Goal: Information Seeking & Learning: Learn about a topic

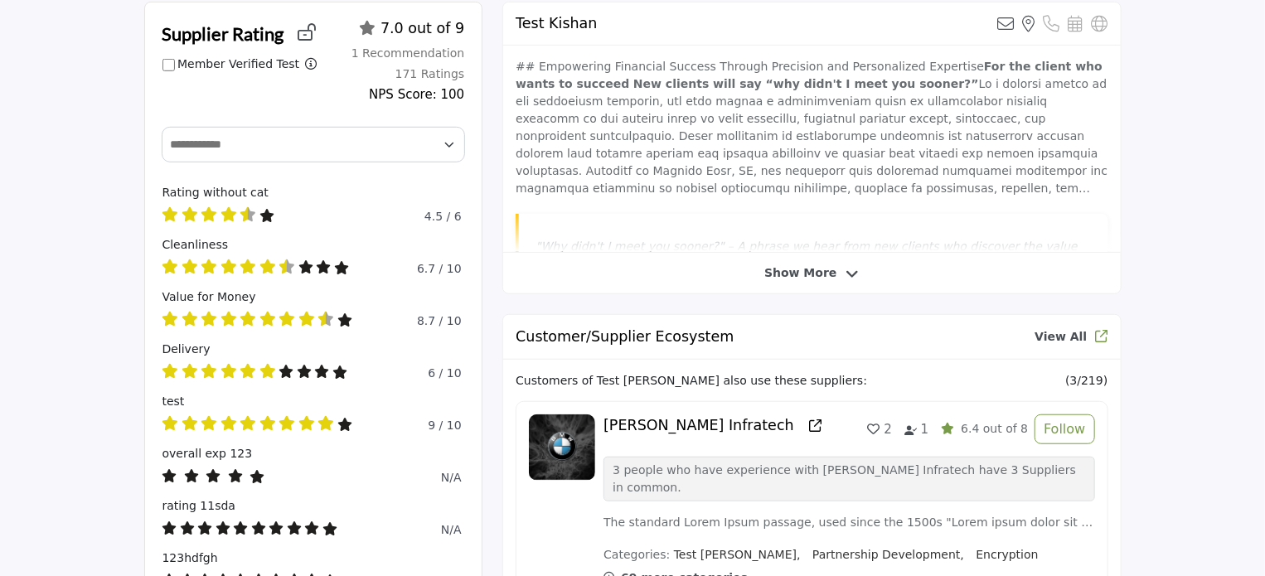
scroll to position [415, 0]
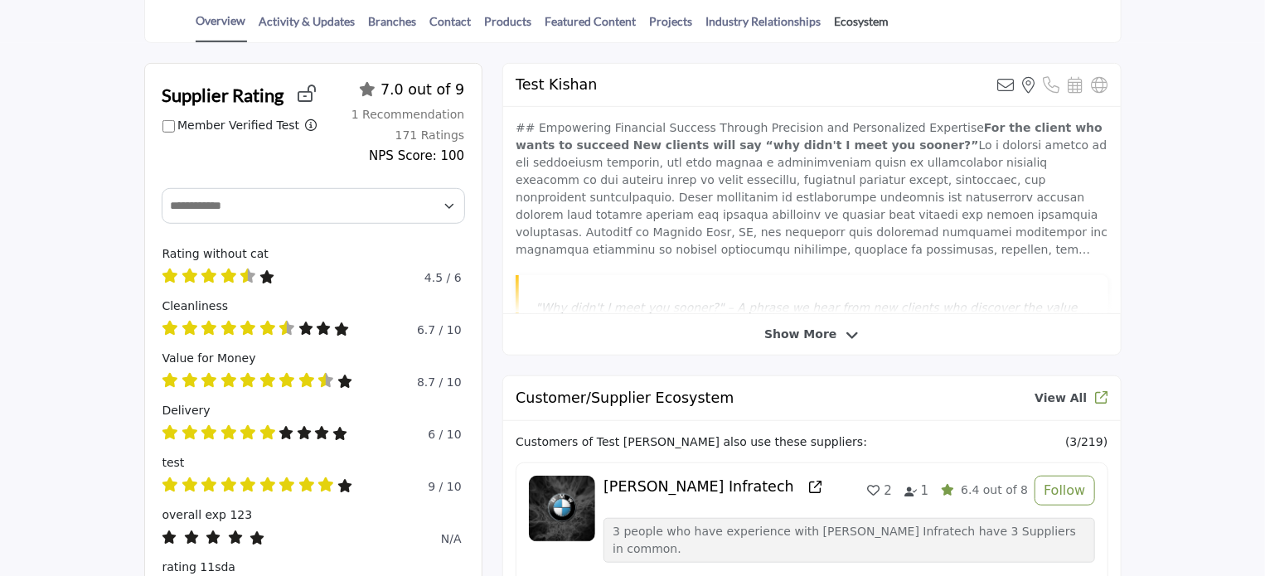
click at [848, 15] on link "Ecosystem" at bounding box center [862, 26] width 56 height 29
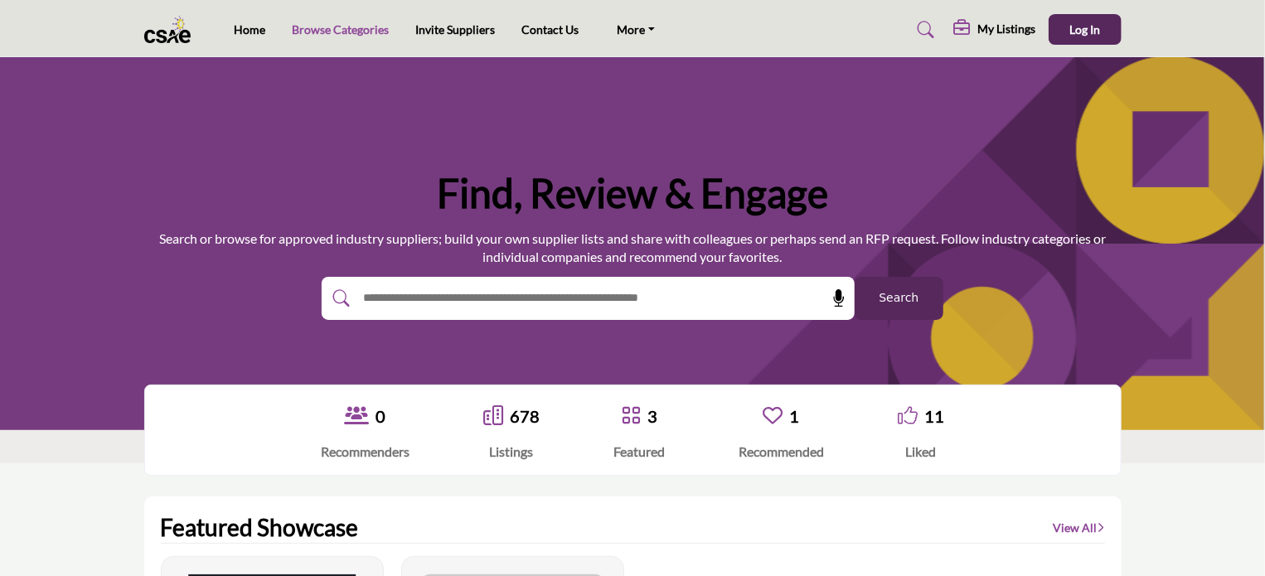
click at [335, 30] on link "Browse Categories" at bounding box center [340, 29] width 97 height 14
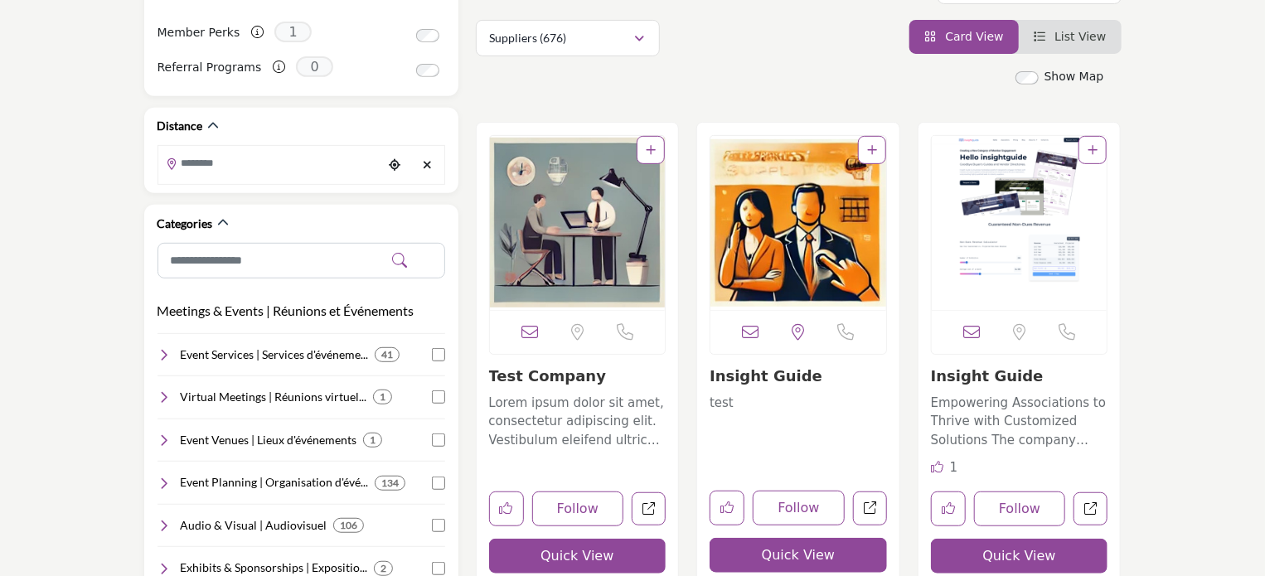
scroll to position [332, 0]
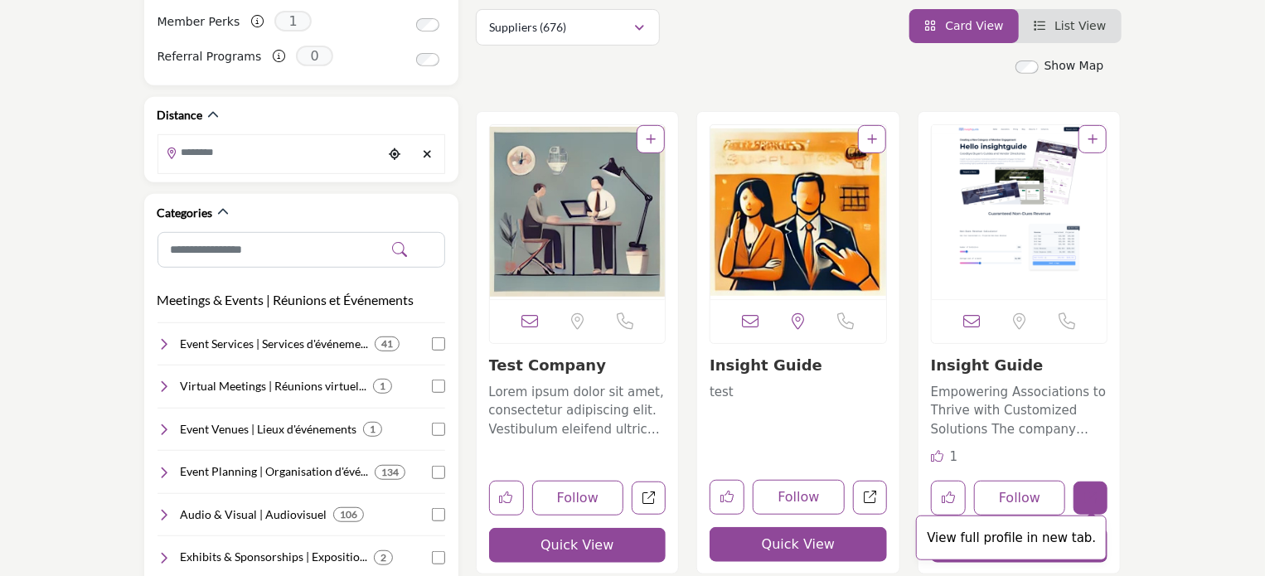
click at [1098, 489] on link "View full profile in new tab." at bounding box center [1091, 499] width 34 height 34
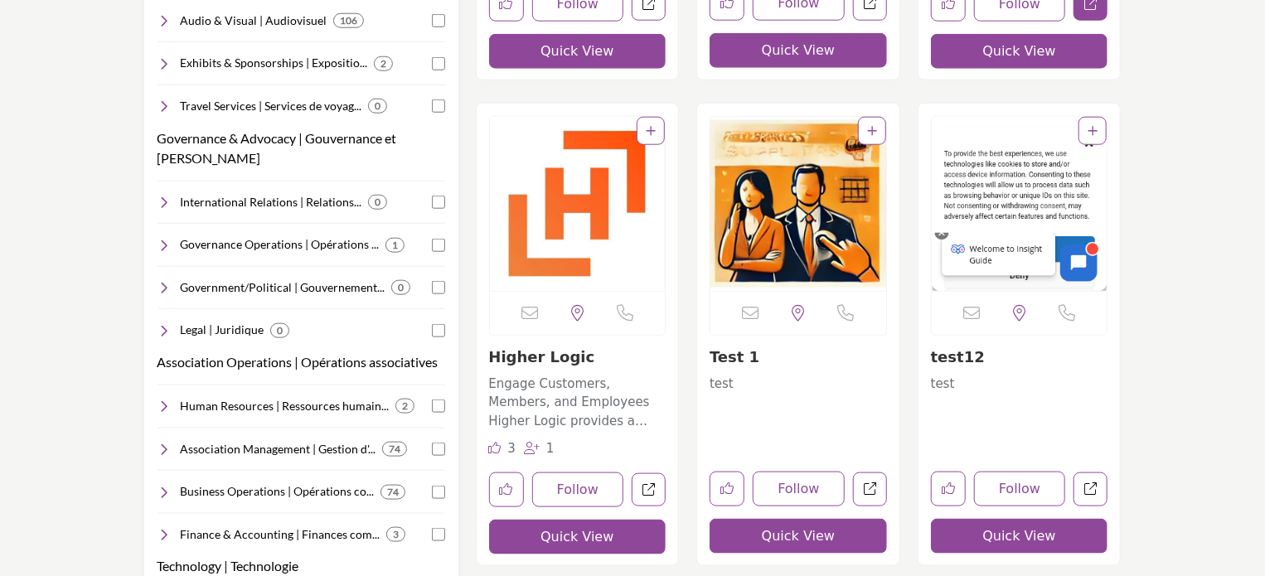
scroll to position [829, 0]
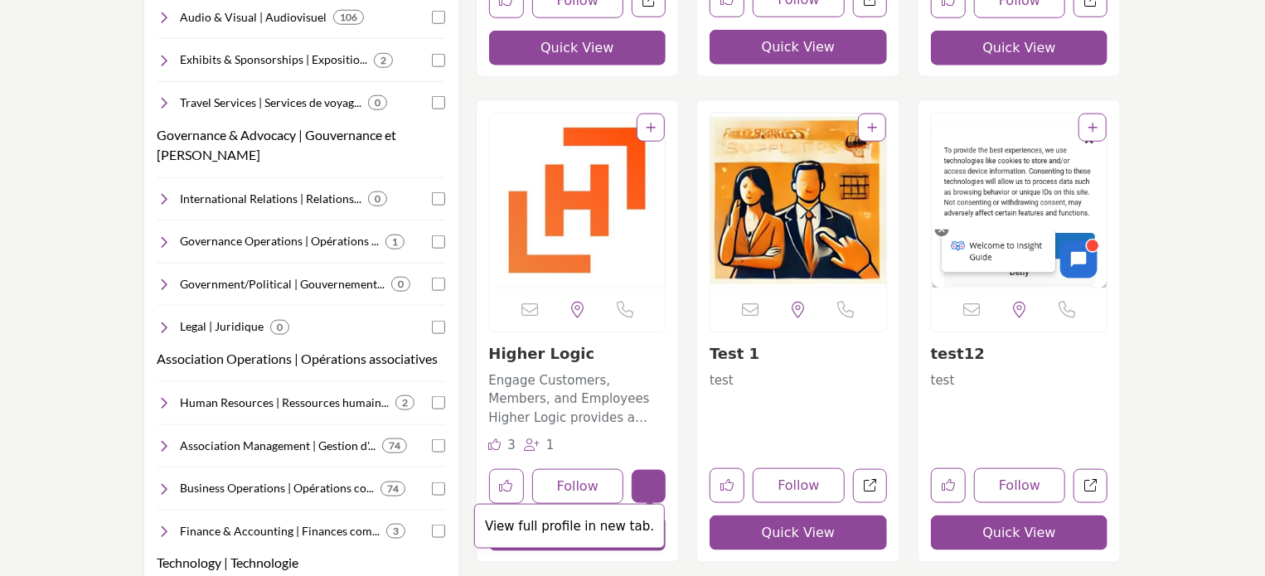
click at [650, 489] on icon "Open higher-logic in new tab" at bounding box center [649, 486] width 12 height 12
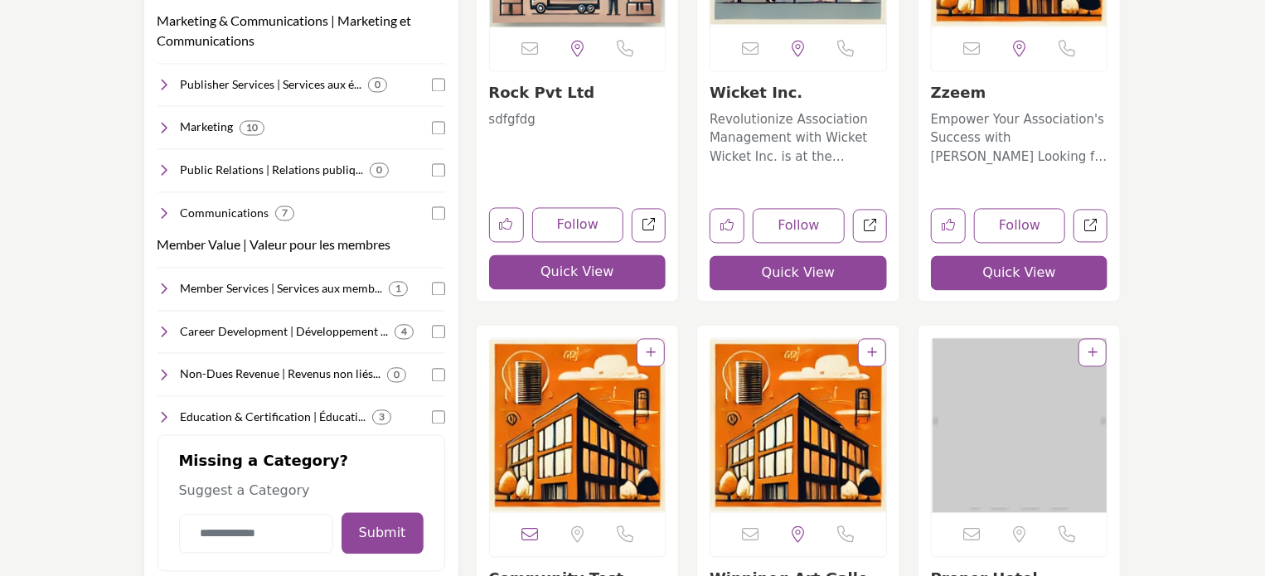
scroll to position [1492, 0]
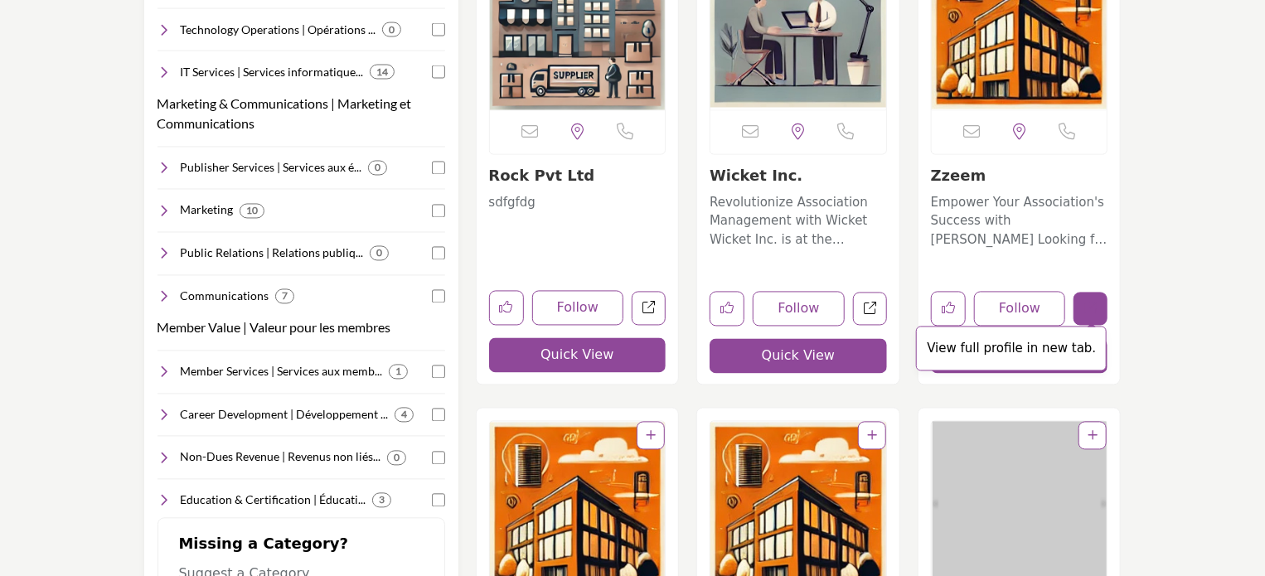
click at [1094, 308] on icon "Open zzeem in new tab" at bounding box center [1090, 309] width 12 height 12
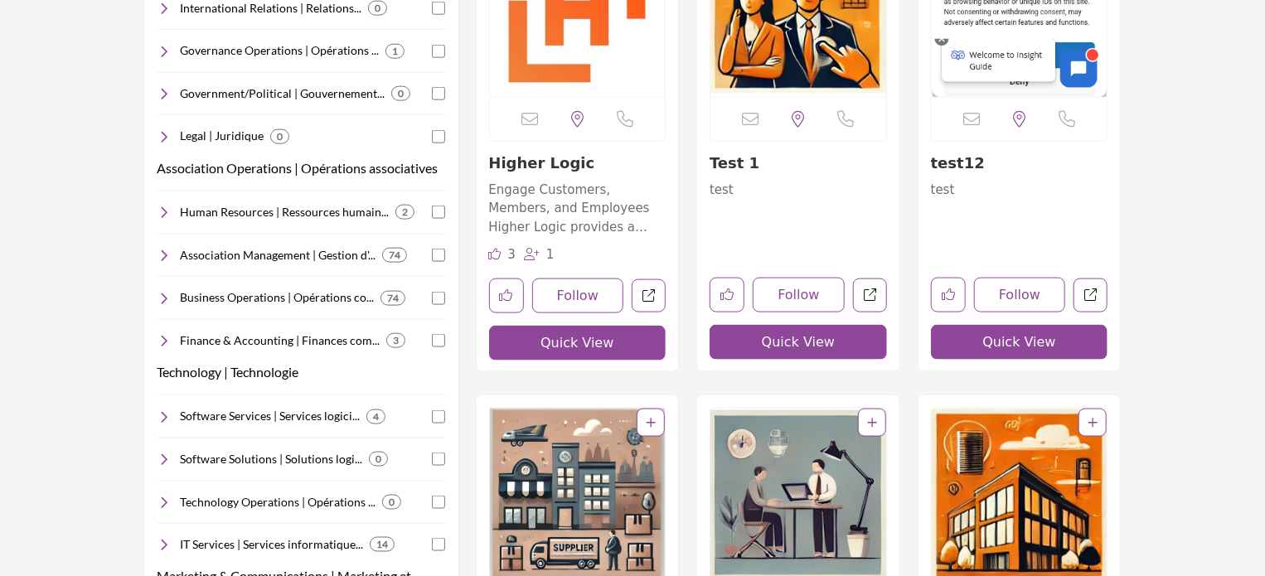
scroll to position [912, 0]
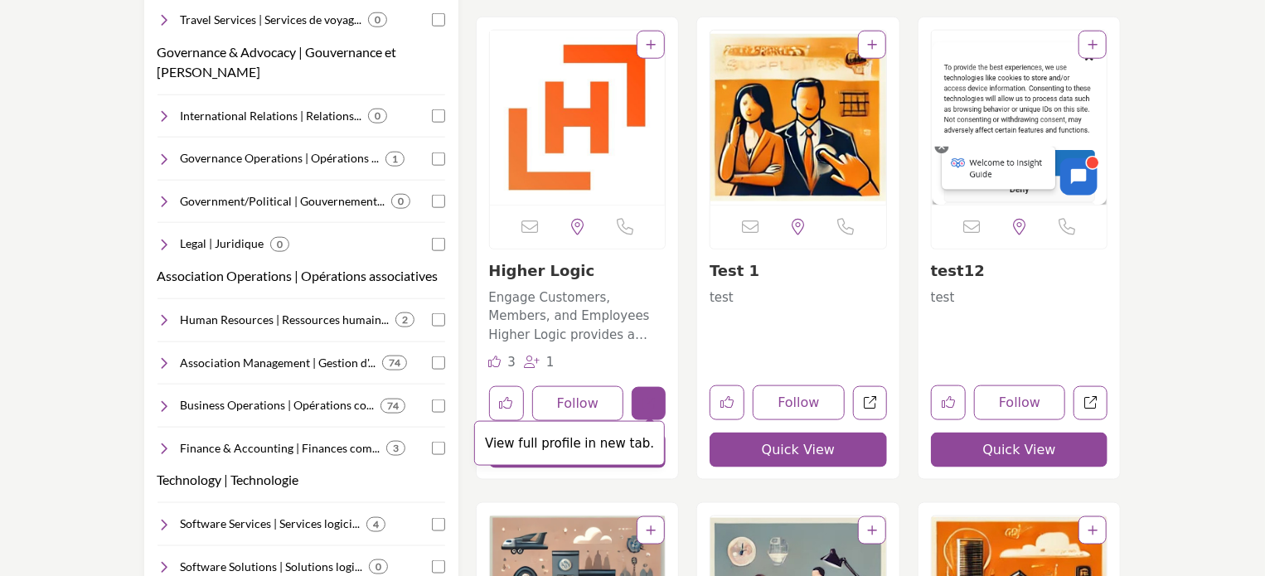
click at [645, 403] on icon "Open higher-logic in new tab" at bounding box center [649, 403] width 12 height 12
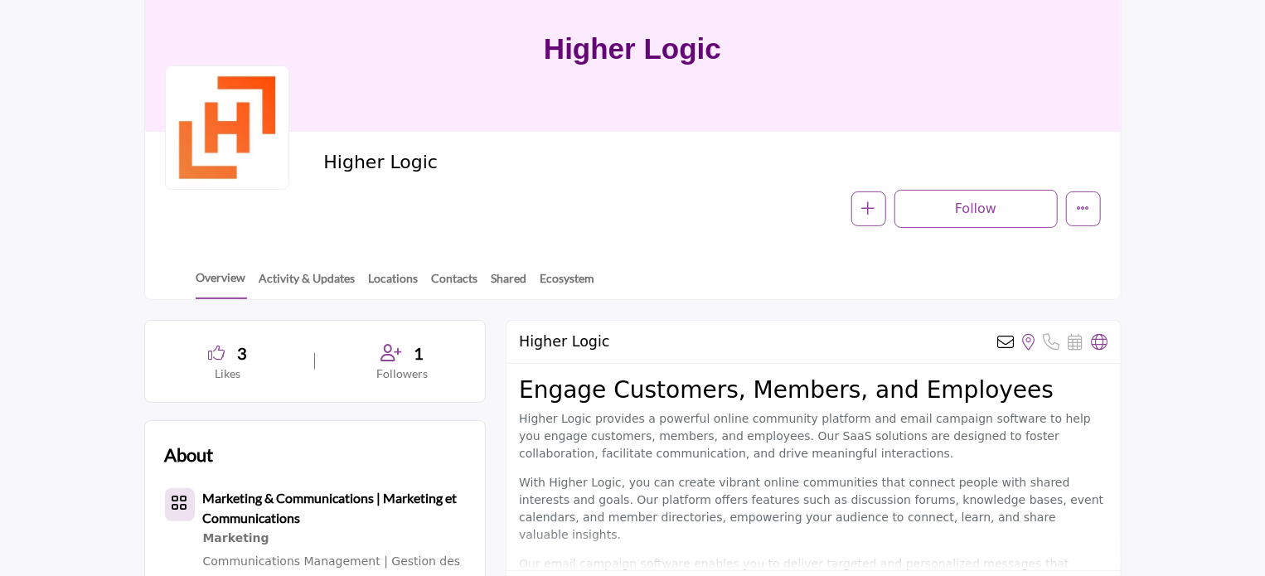
scroll to position [249, 0]
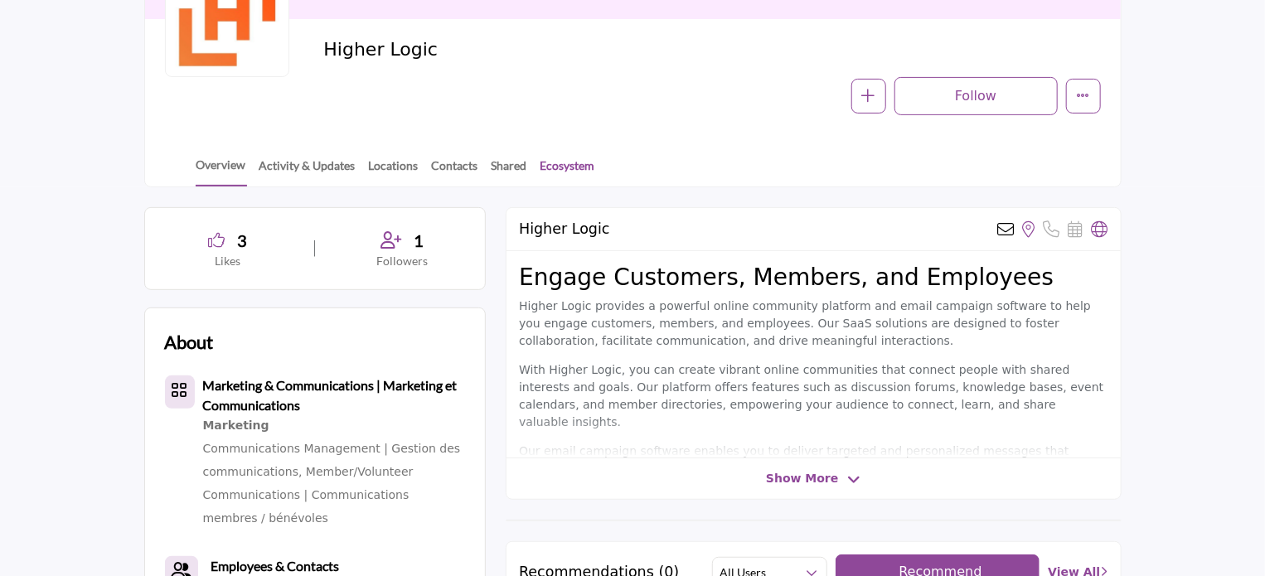
click at [556, 166] on link "Ecosystem" at bounding box center [568, 171] width 56 height 29
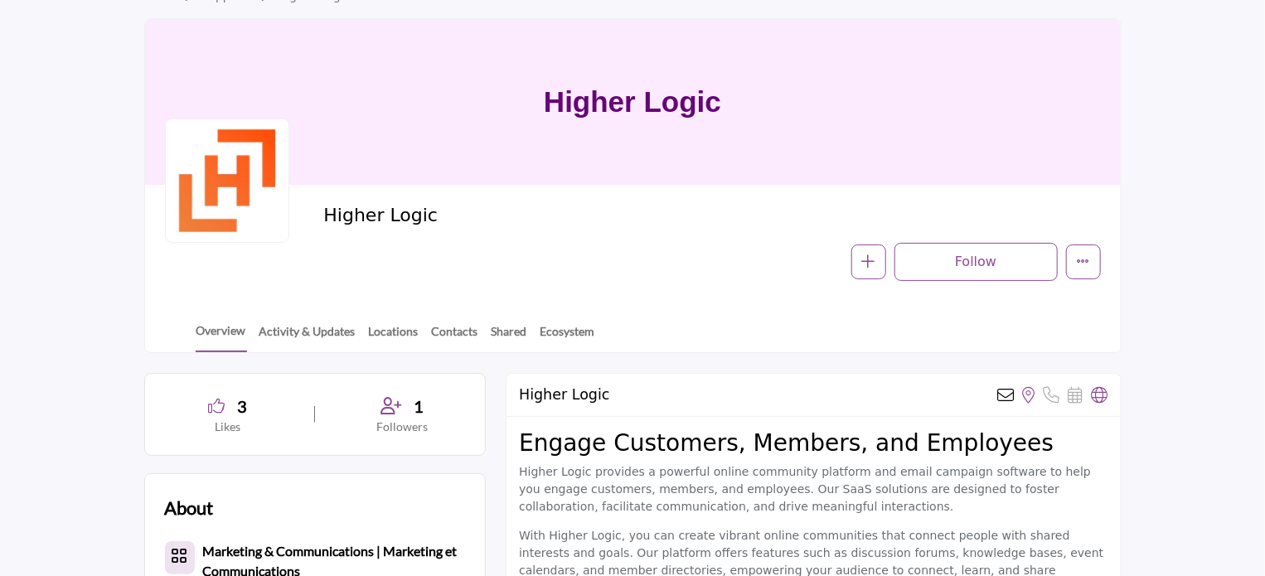
scroll to position [0, 0]
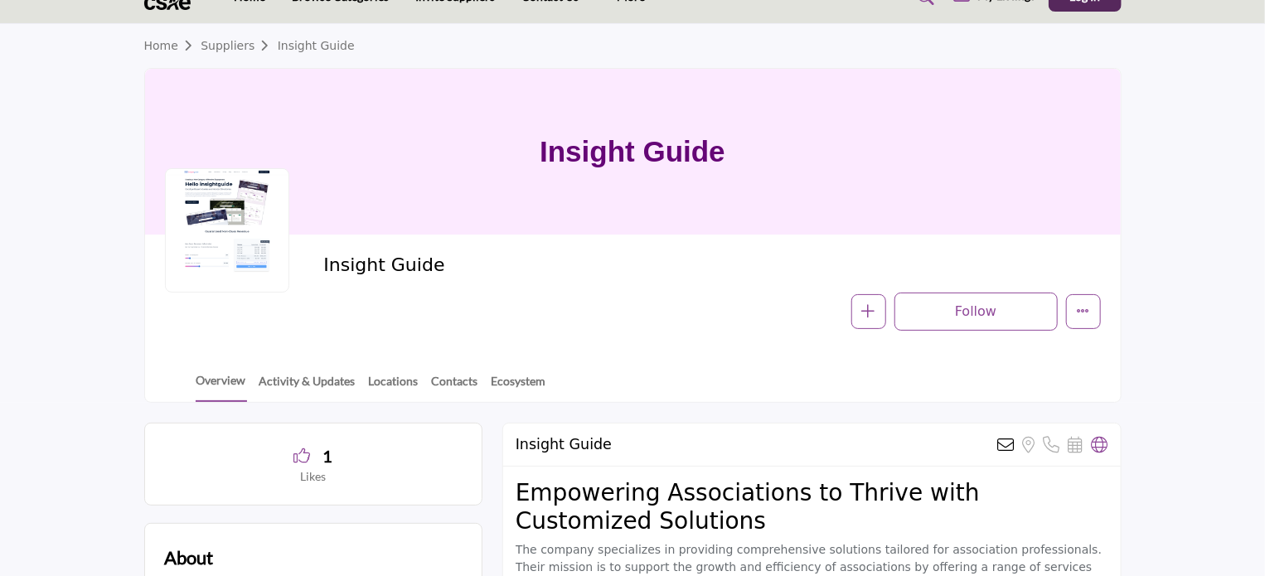
scroll to position [83, 0]
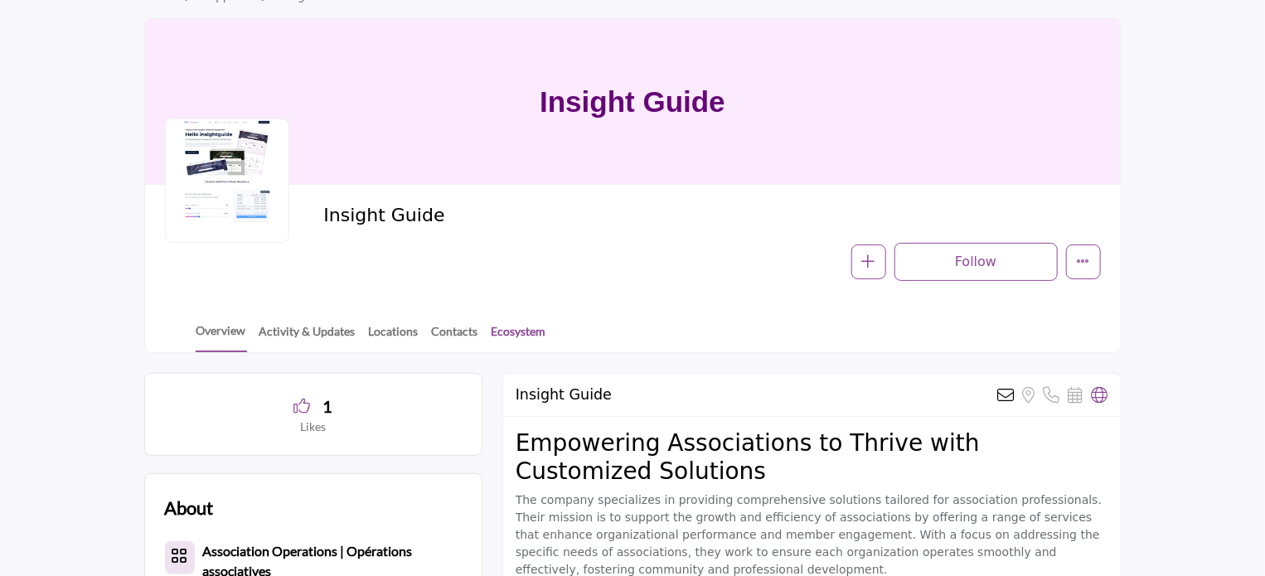
click at [501, 332] on link "Ecosystem" at bounding box center [519, 337] width 56 height 29
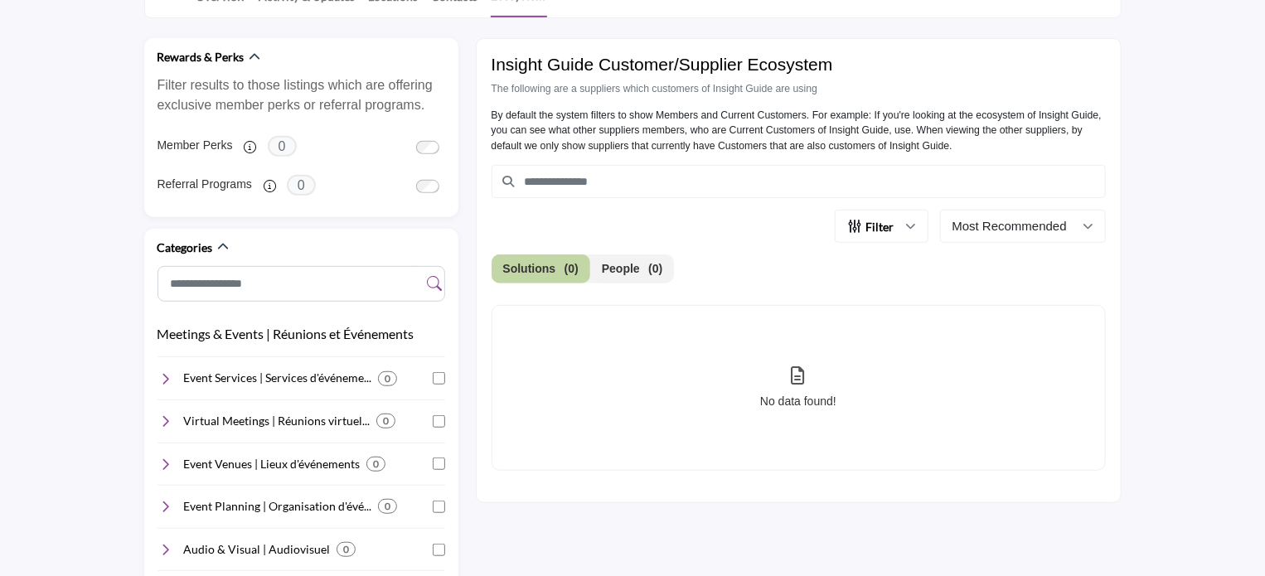
scroll to position [415, 0]
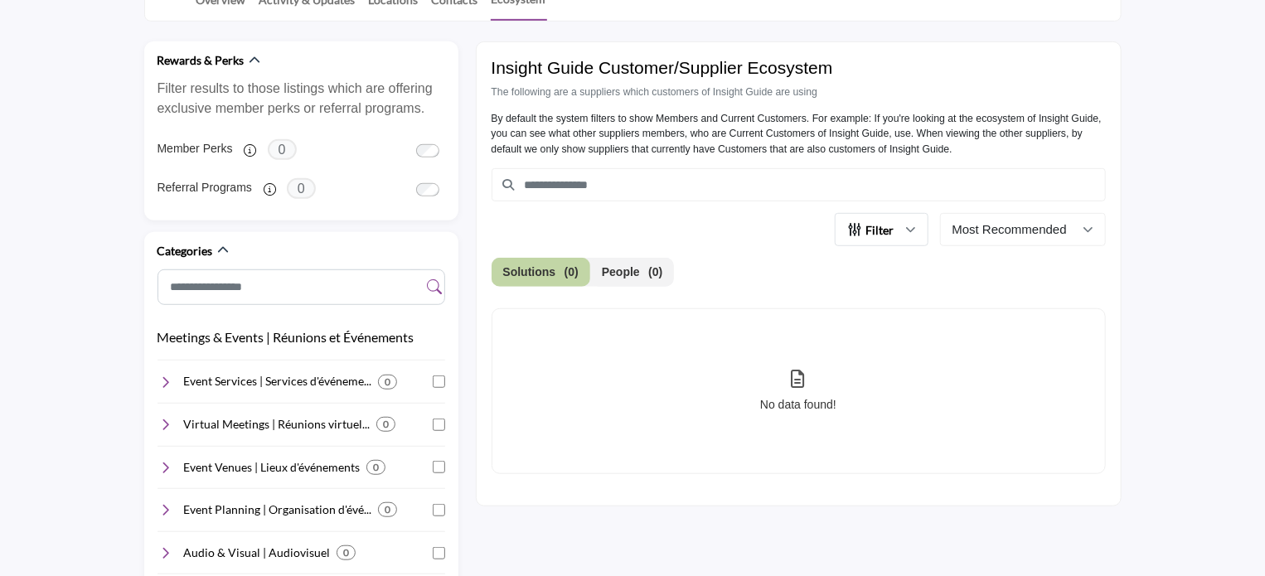
click at [915, 230] on icon "button" at bounding box center [911, 230] width 10 height 10
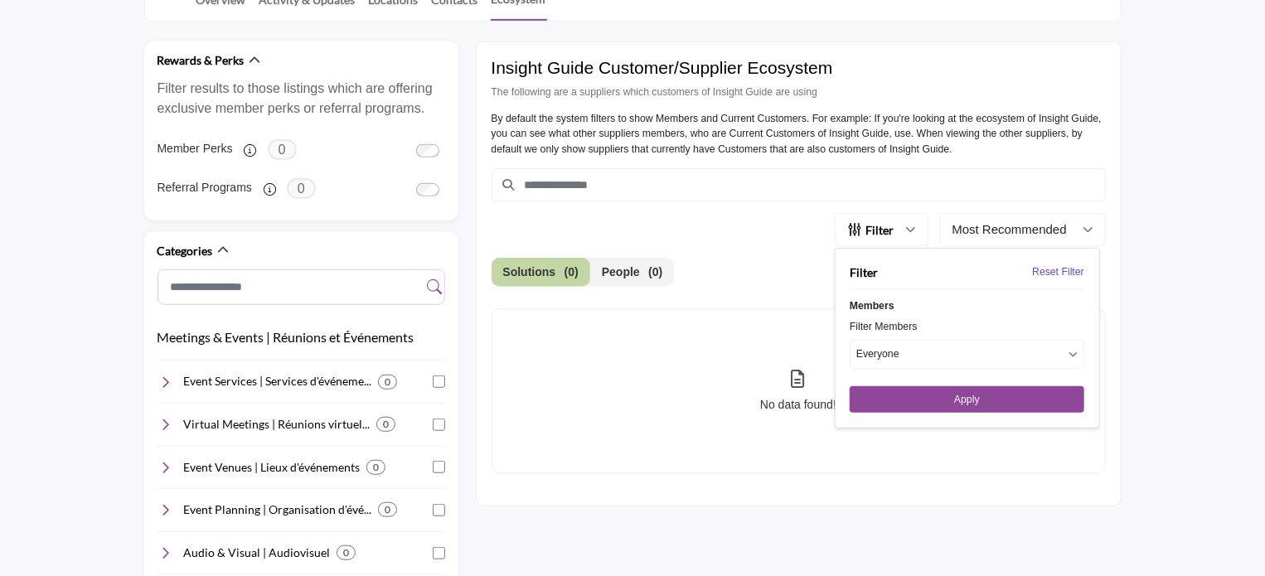
click at [909, 357] on button "Everyone" at bounding box center [967, 354] width 235 height 28
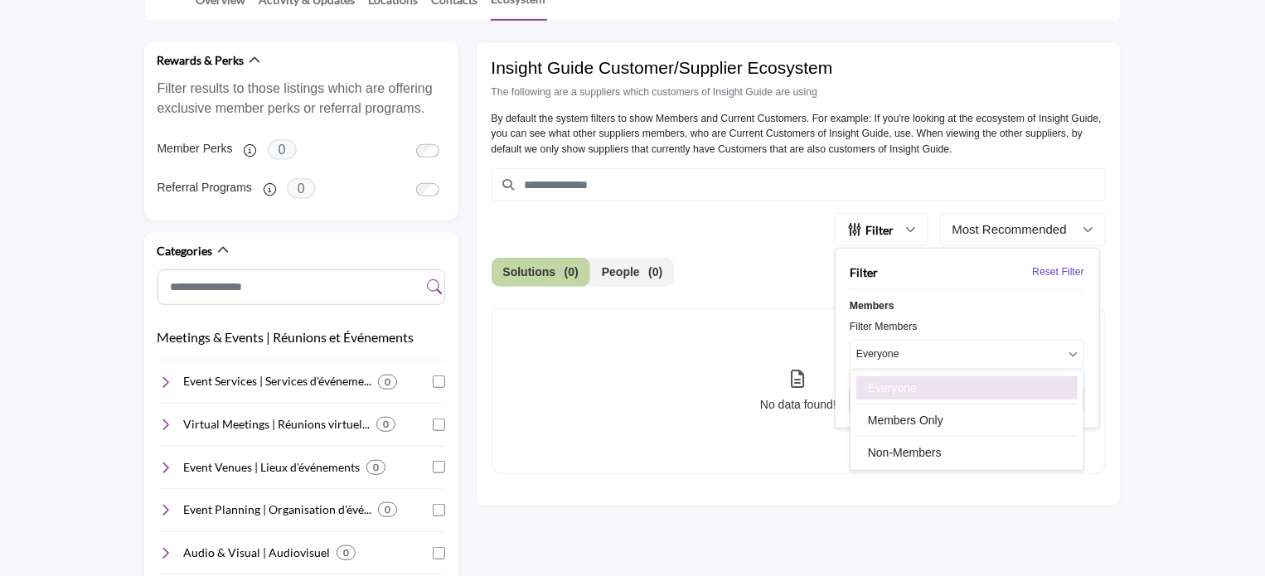
click at [909, 357] on button "Everyone" at bounding box center [967, 354] width 235 height 28
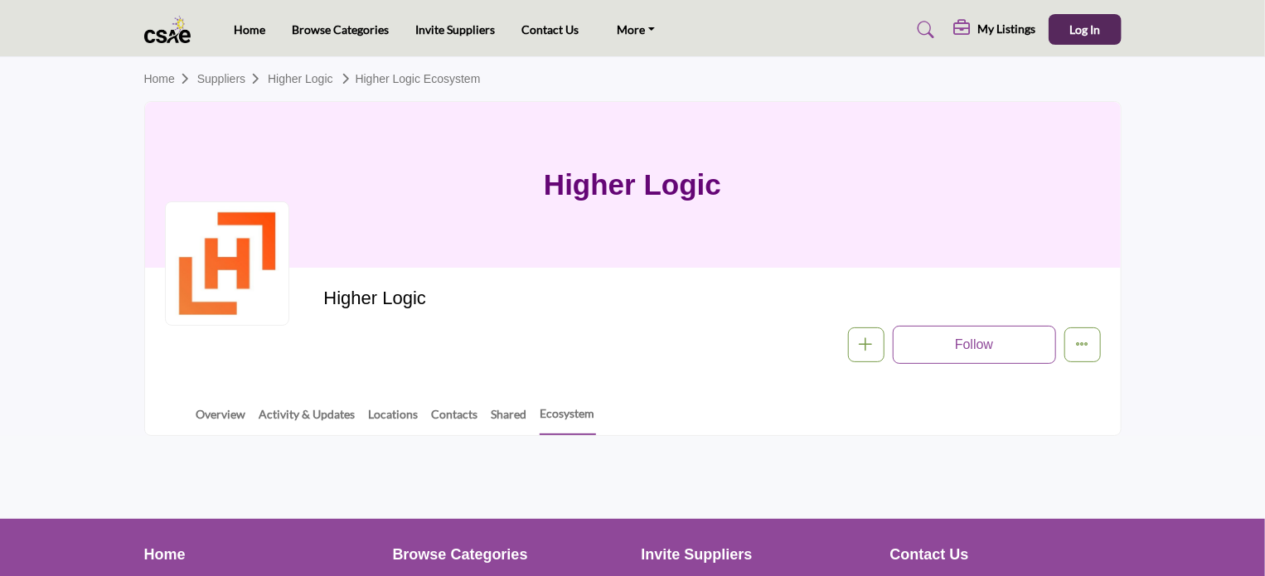
scroll to position [83, 0]
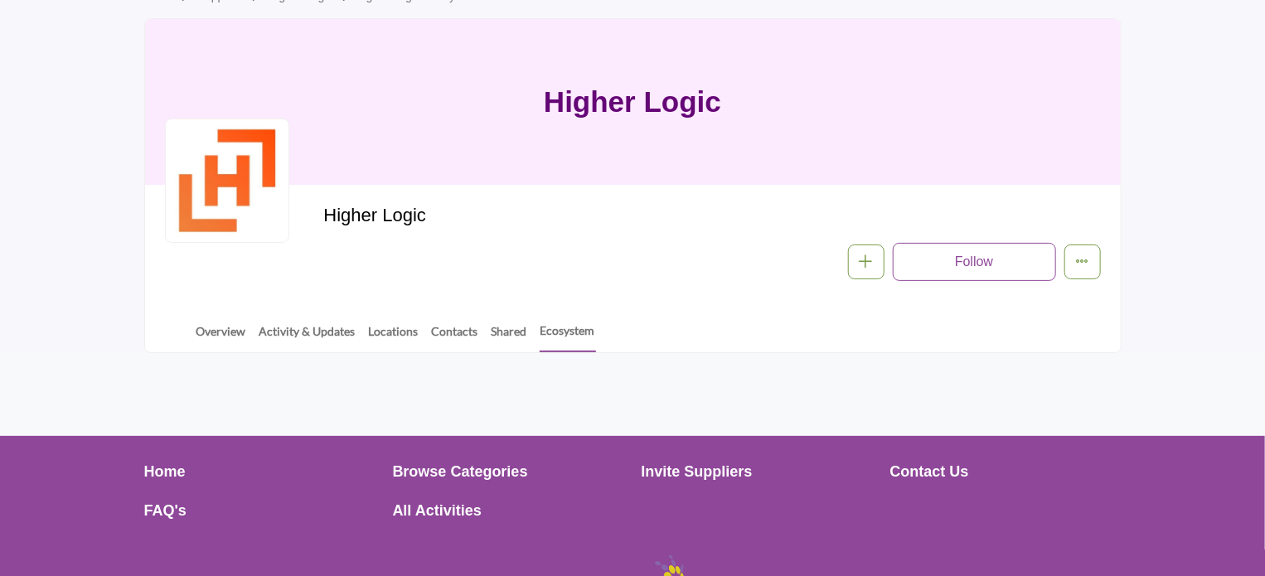
scroll to position [241, 0]
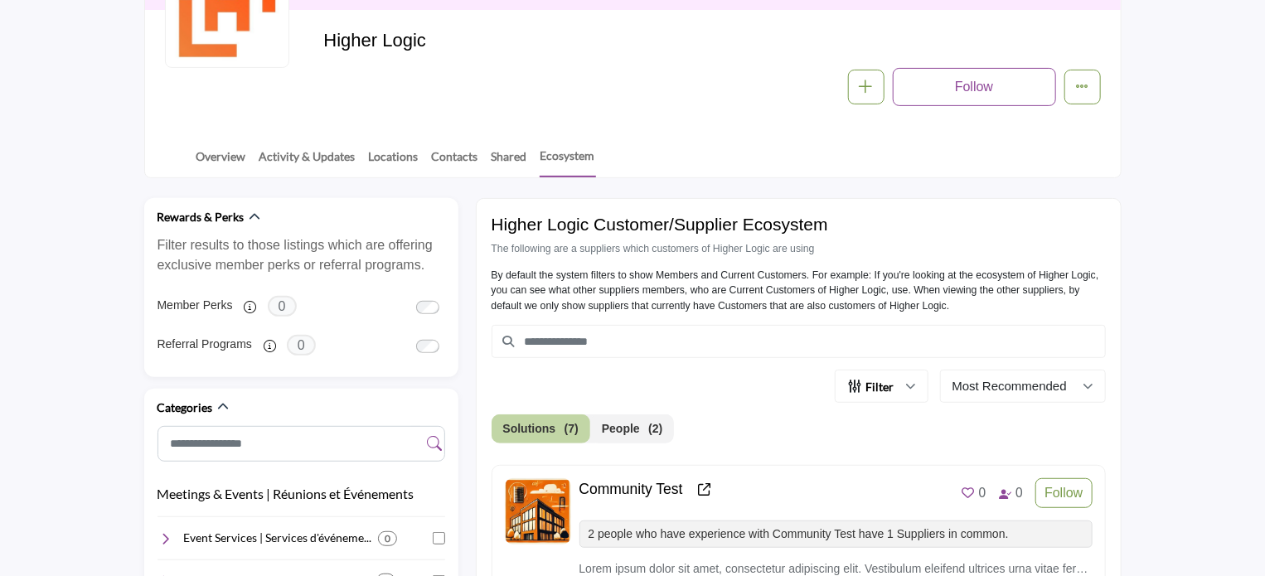
scroll to position [332, 0]
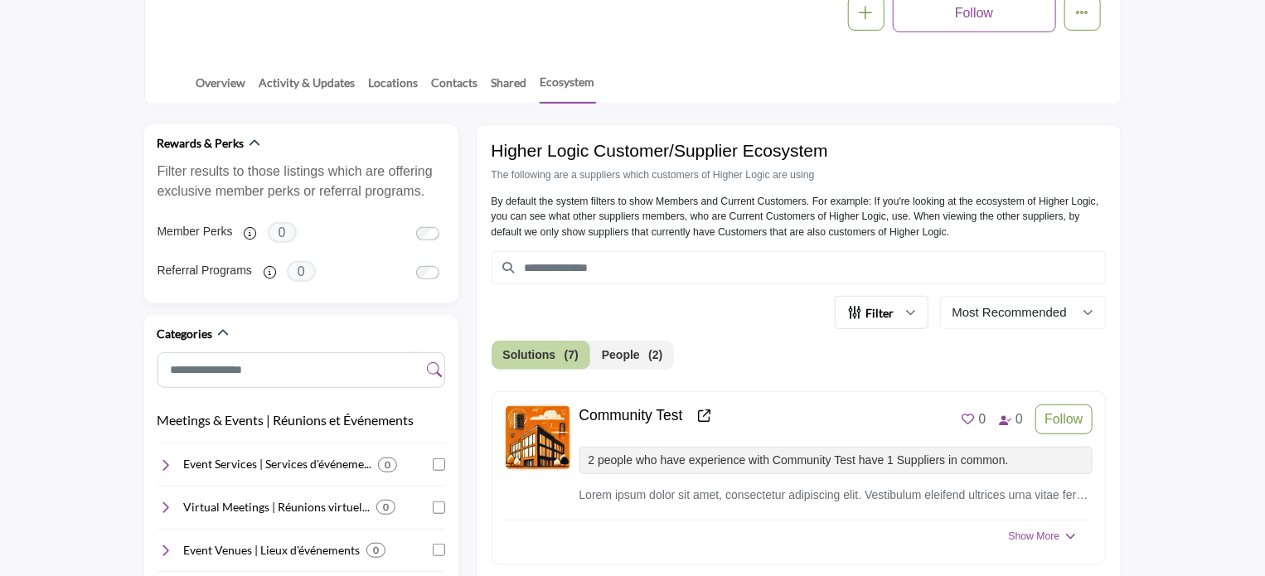
click at [898, 308] on button "Filter" at bounding box center [882, 312] width 94 height 33
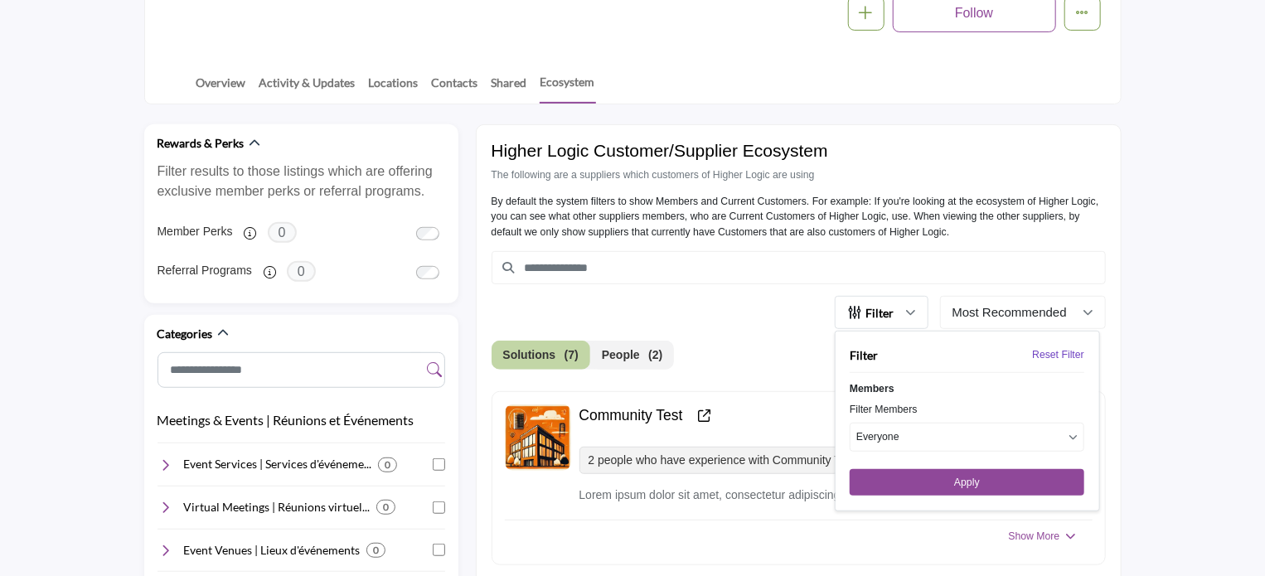
click at [898, 308] on button "Filter" at bounding box center [882, 312] width 94 height 33
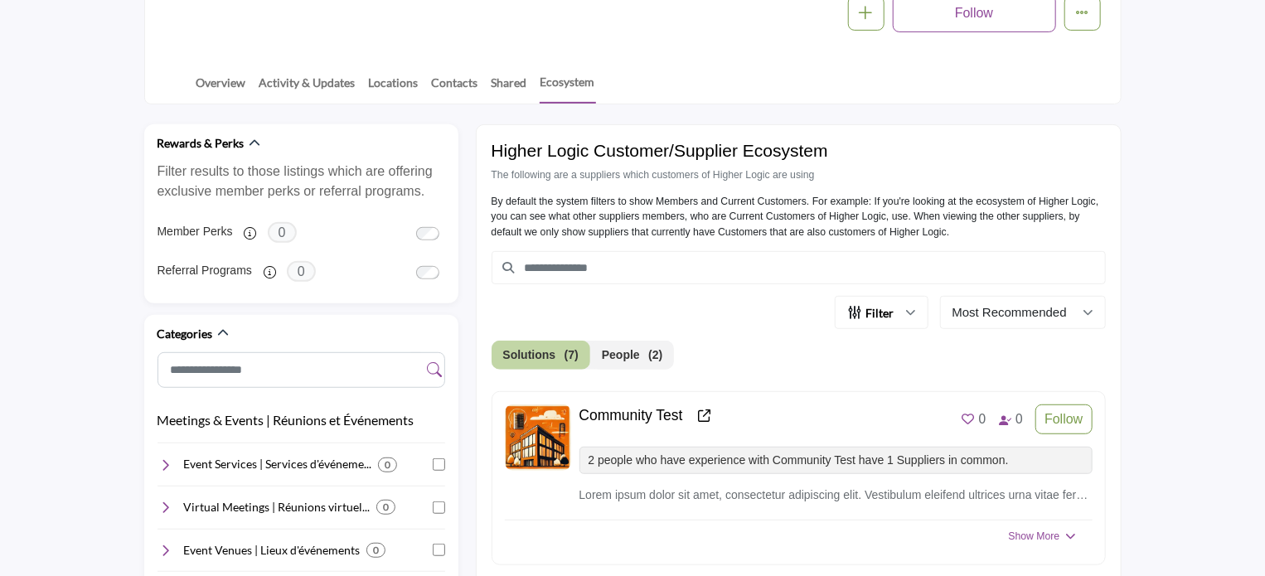
click at [793, 326] on div "Filter Filter Reset Filter Members" at bounding box center [799, 312] width 614 height 33
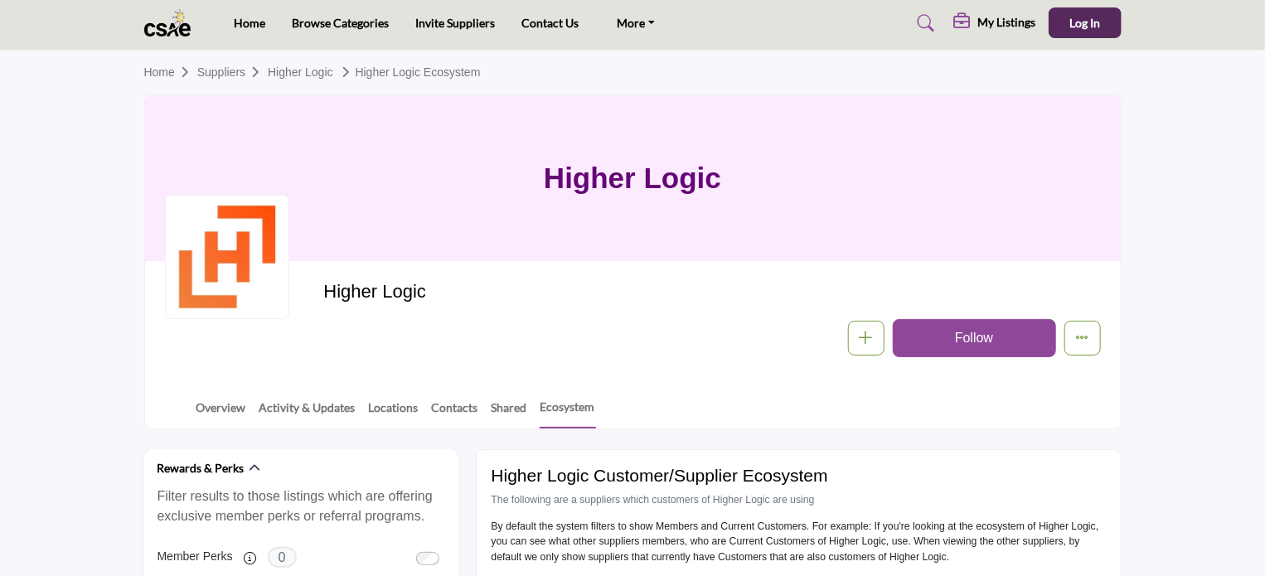
scroll to position [0, 0]
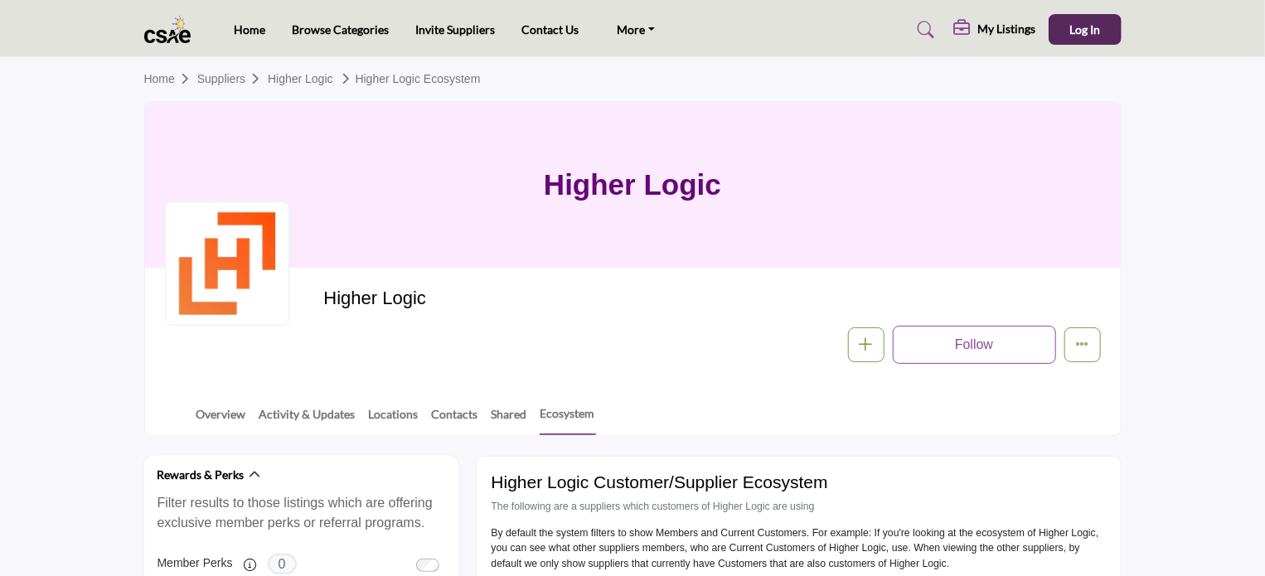
click at [1098, 39] on button "Log In" at bounding box center [1085, 29] width 73 height 31
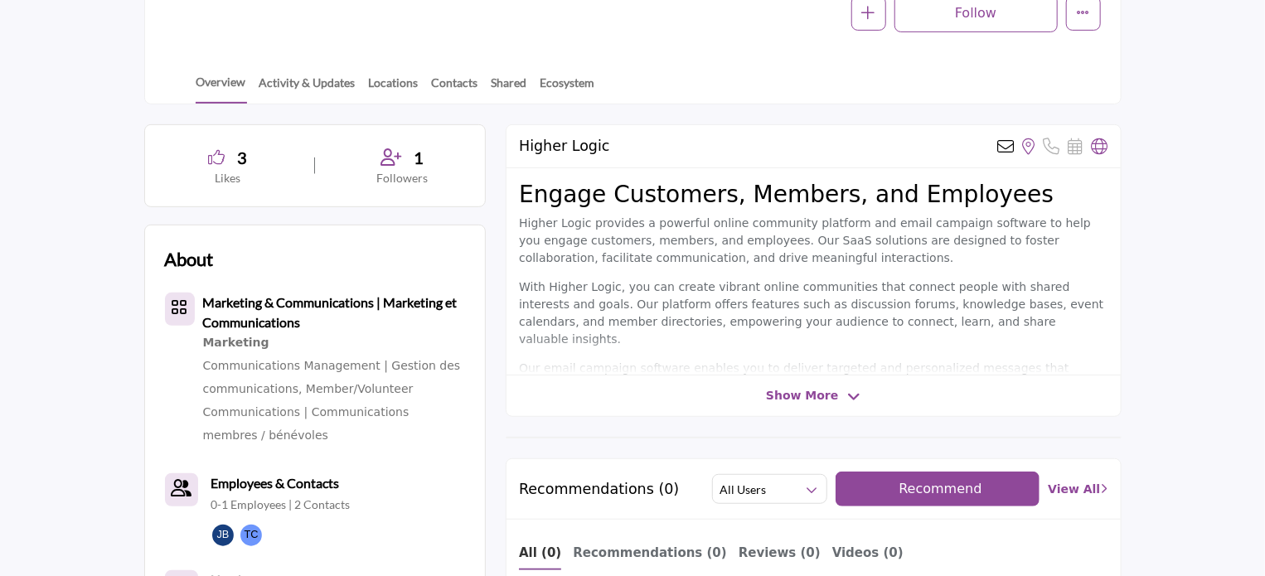
scroll to position [166, 0]
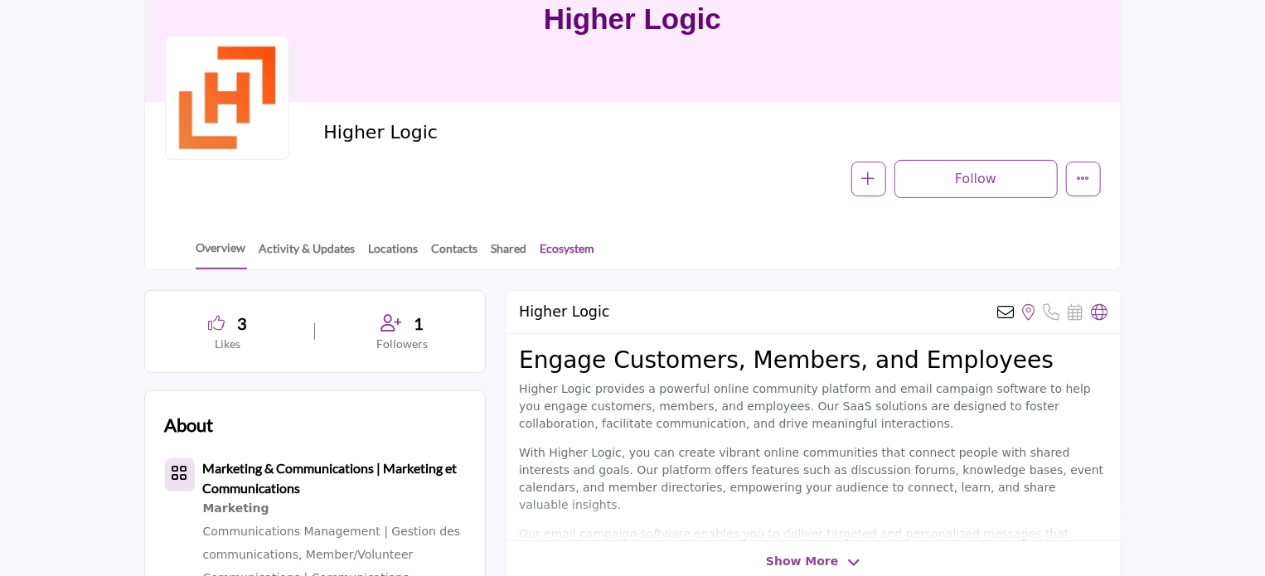
click at [568, 245] on link "Ecosystem" at bounding box center [568, 254] width 56 height 29
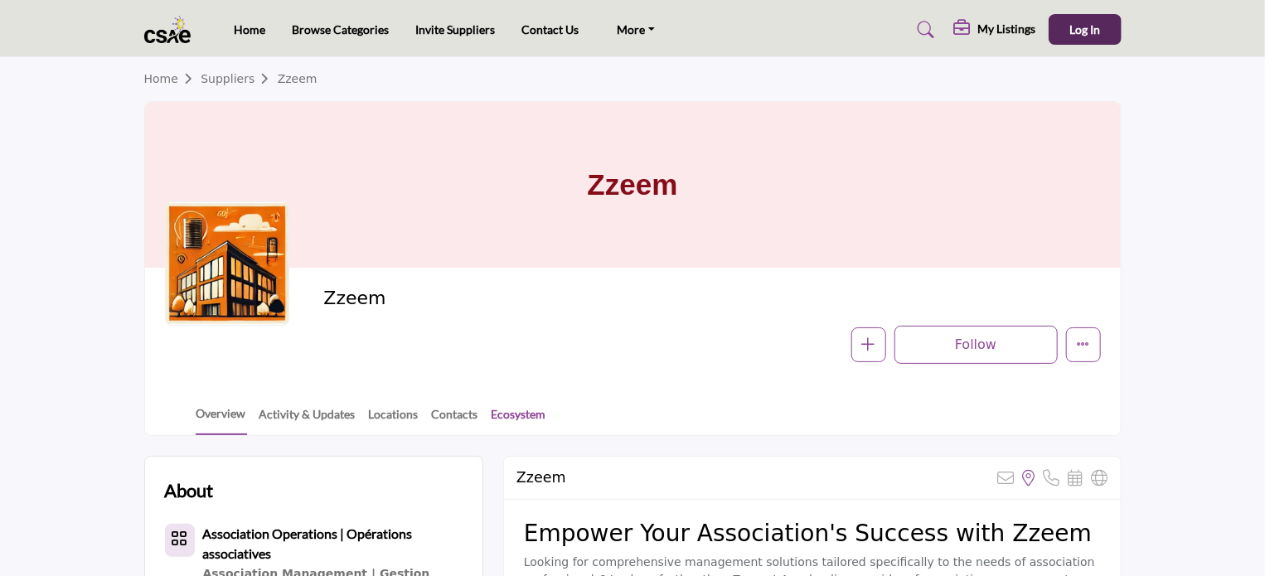
click at [530, 412] on link "Ecosystem" at bounding box center [519, 419] width 56 height 29
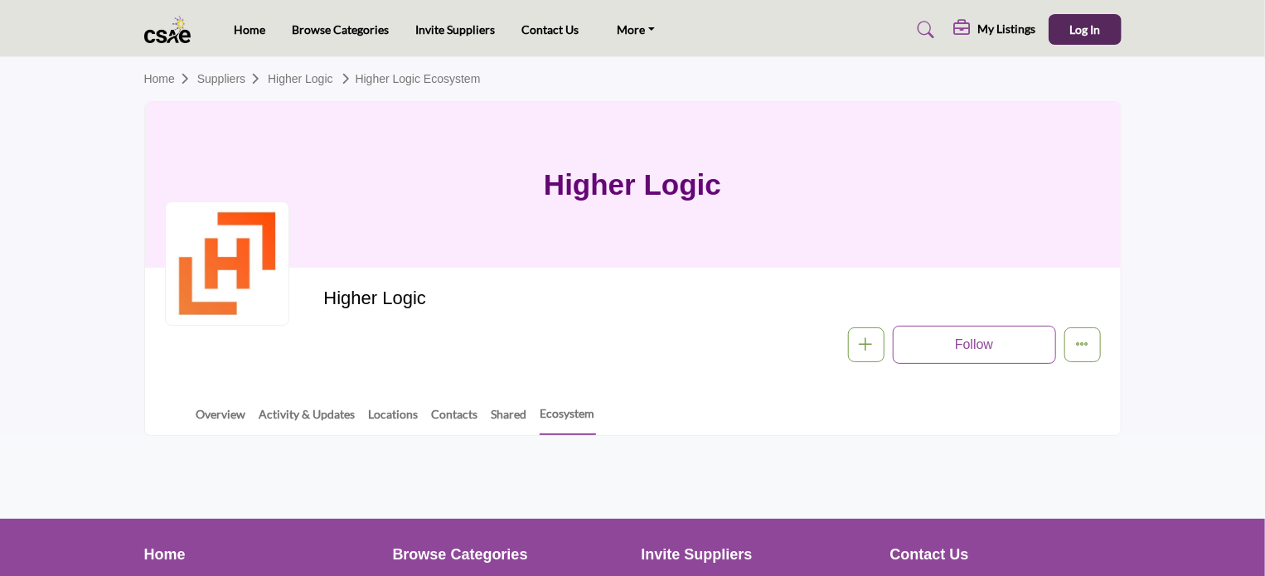
scroll to position [241, 0]
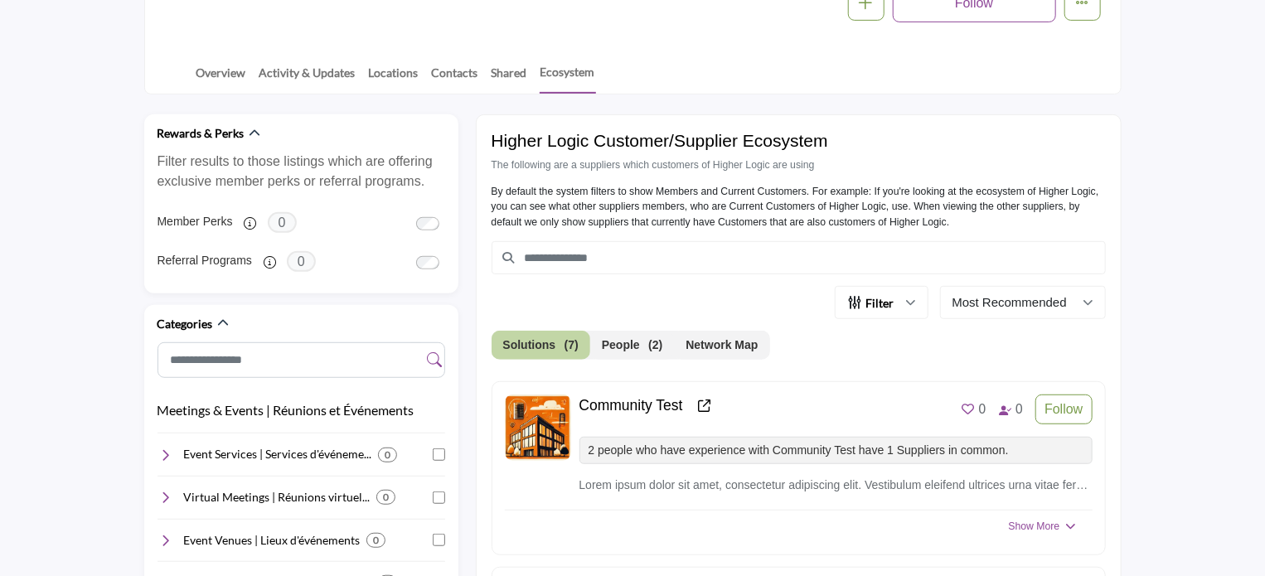
scroll to position [407, 0]
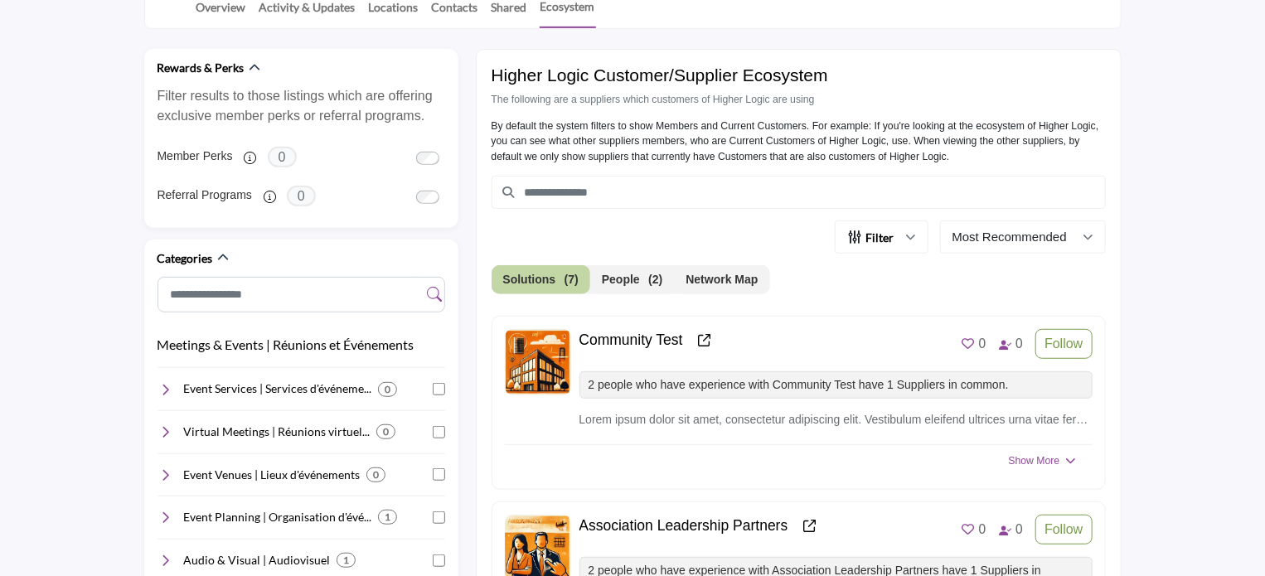
click at [713, 282] on button "Network Map" at bounding box center [721, 279] width 95 height 29
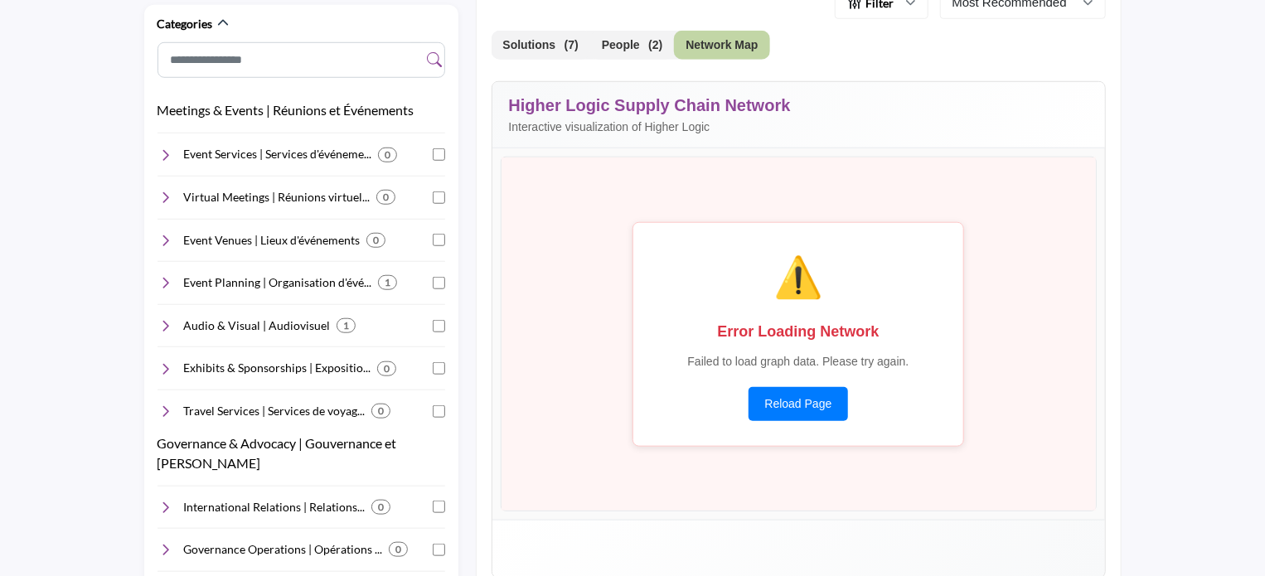
scroll to position [656, 0]
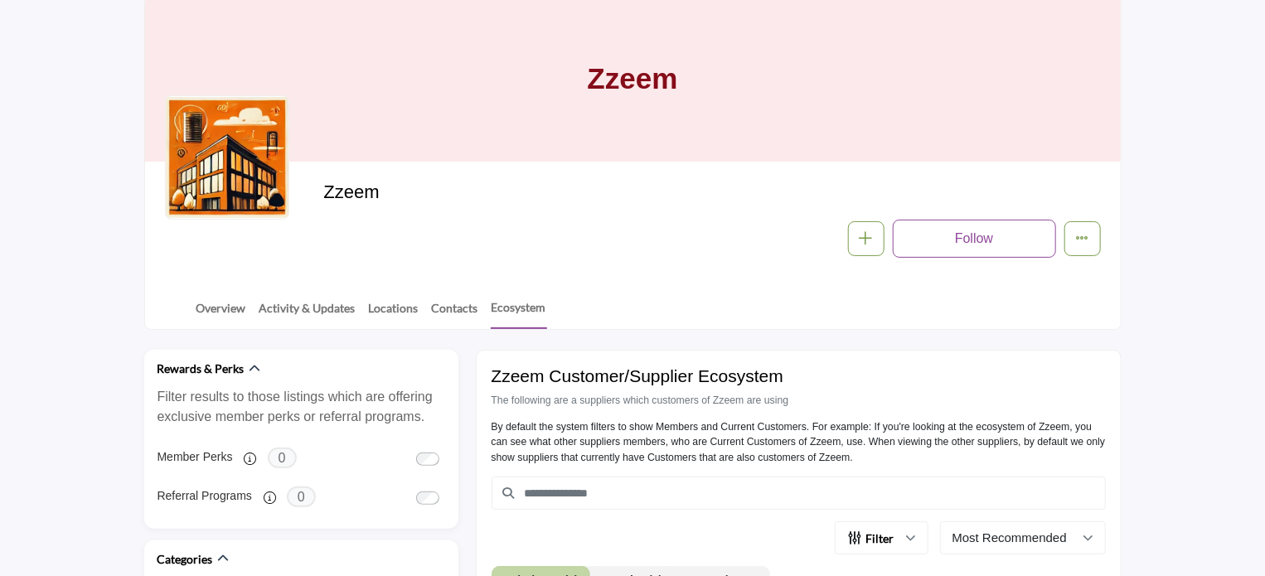
scroll to position [249, 0]
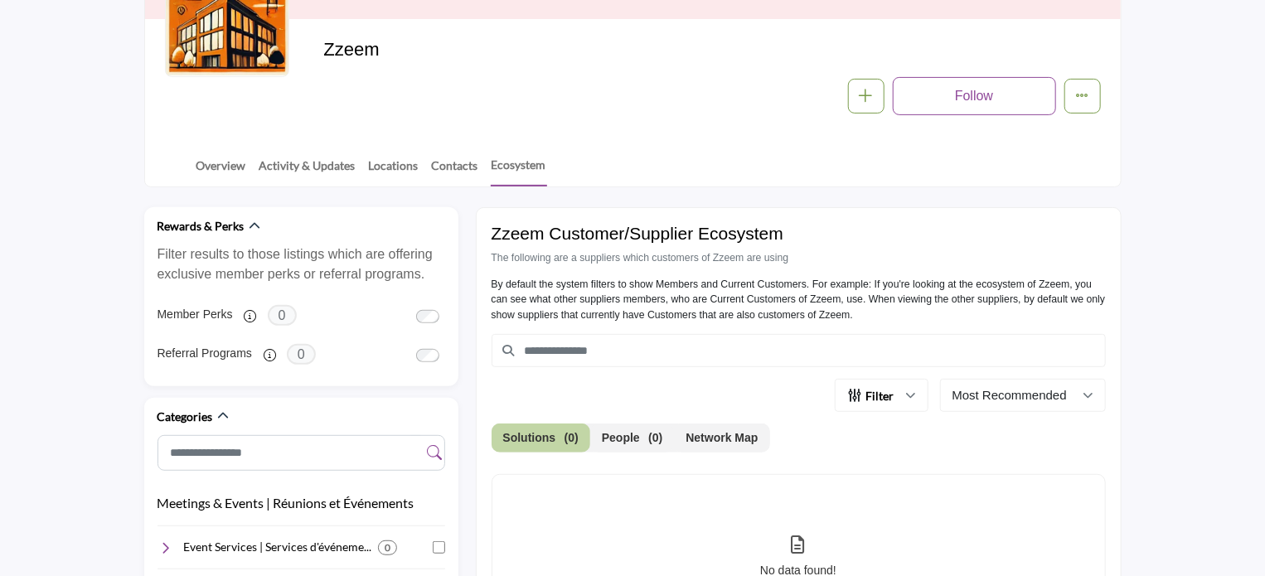
click at [718, 432] on button "Network Map" at bounding box center [721, 438] width 95 height 29
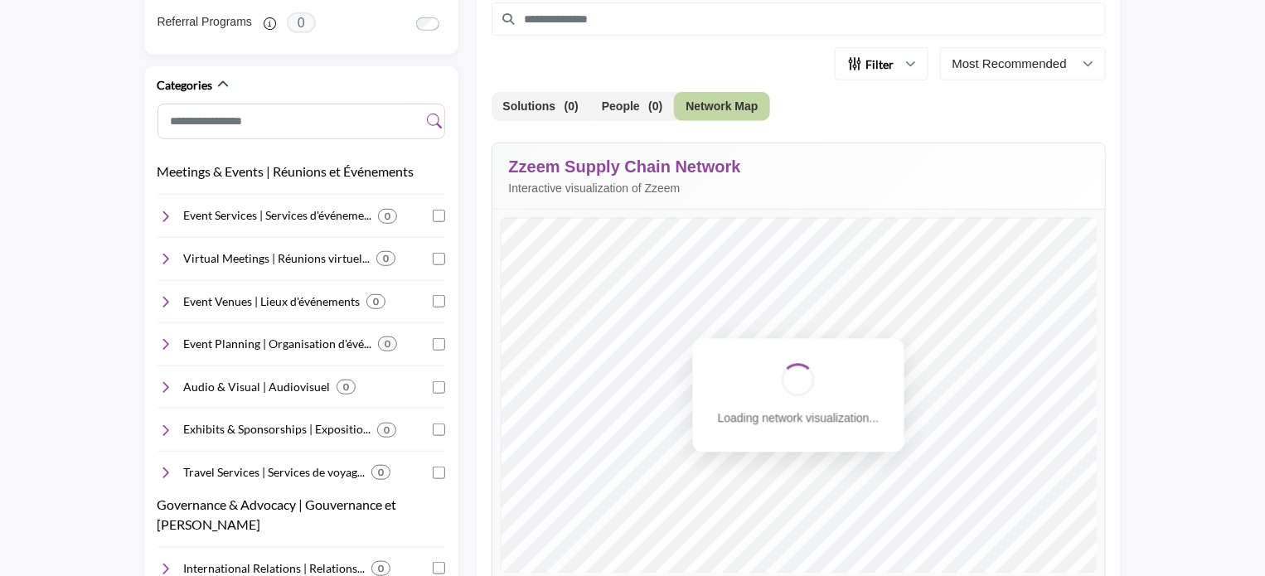
scroll to position [663, 0]
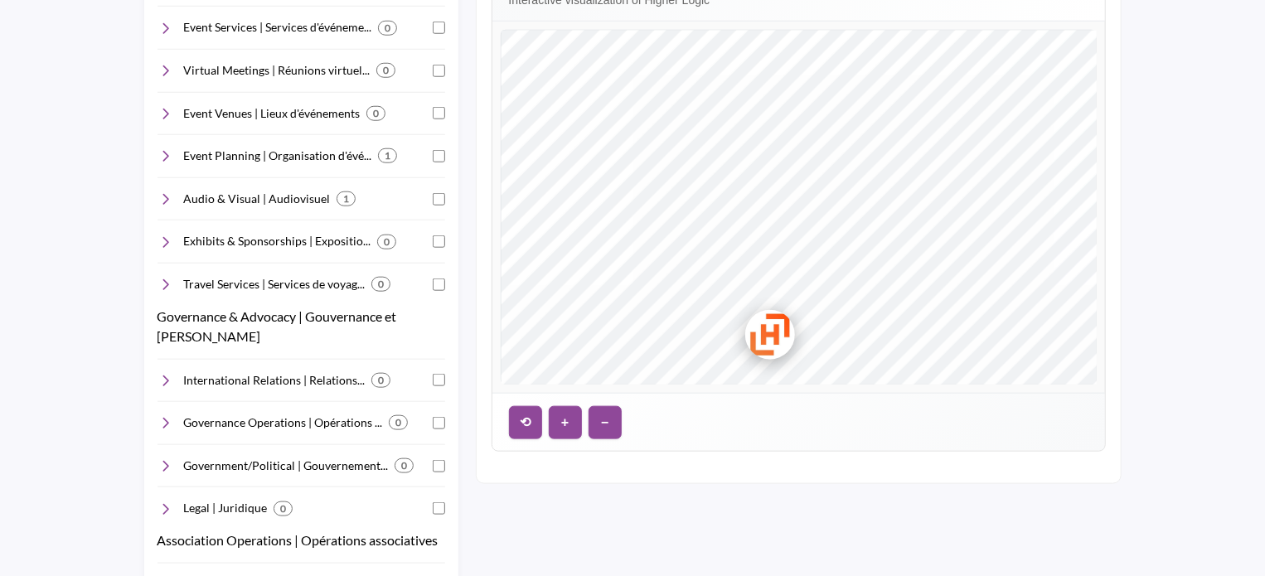
scroll to position [637, 0]
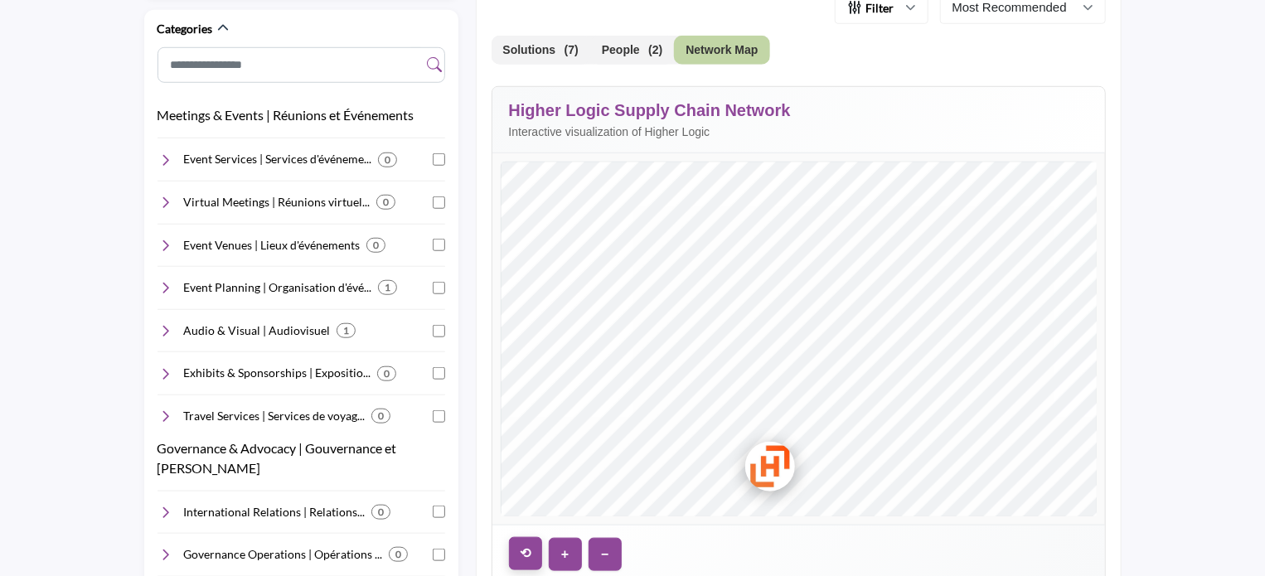
click at [519, 550] on button "⟲" at bounding box center [525, 553] width 33 height 33
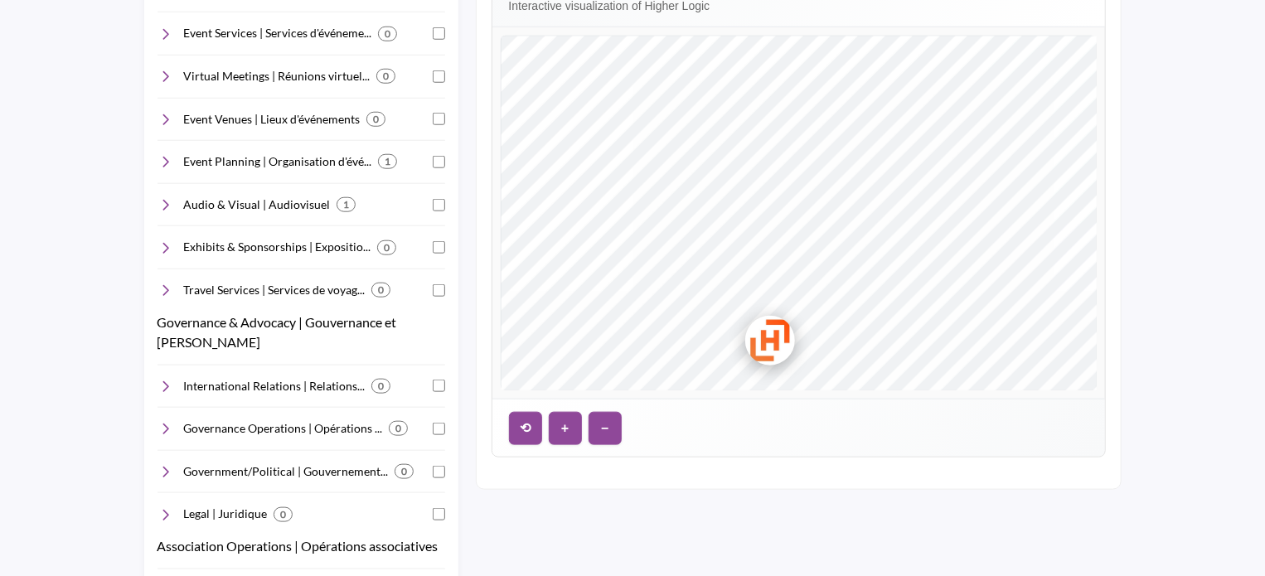
scroll to position [716, 0]
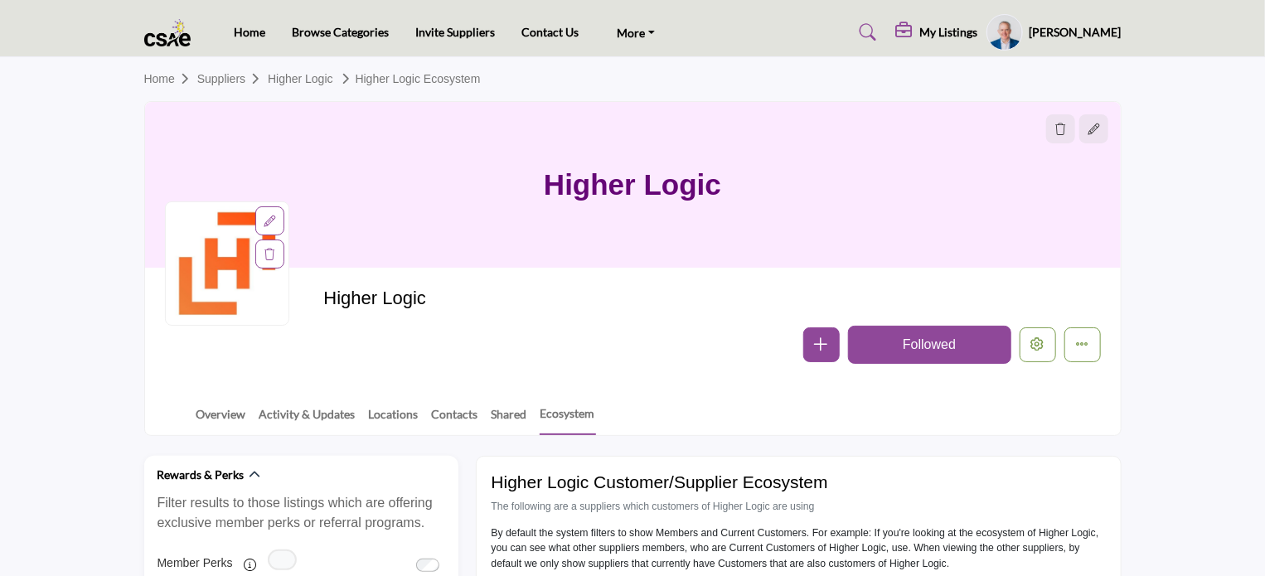
scroll to position [716, 0]
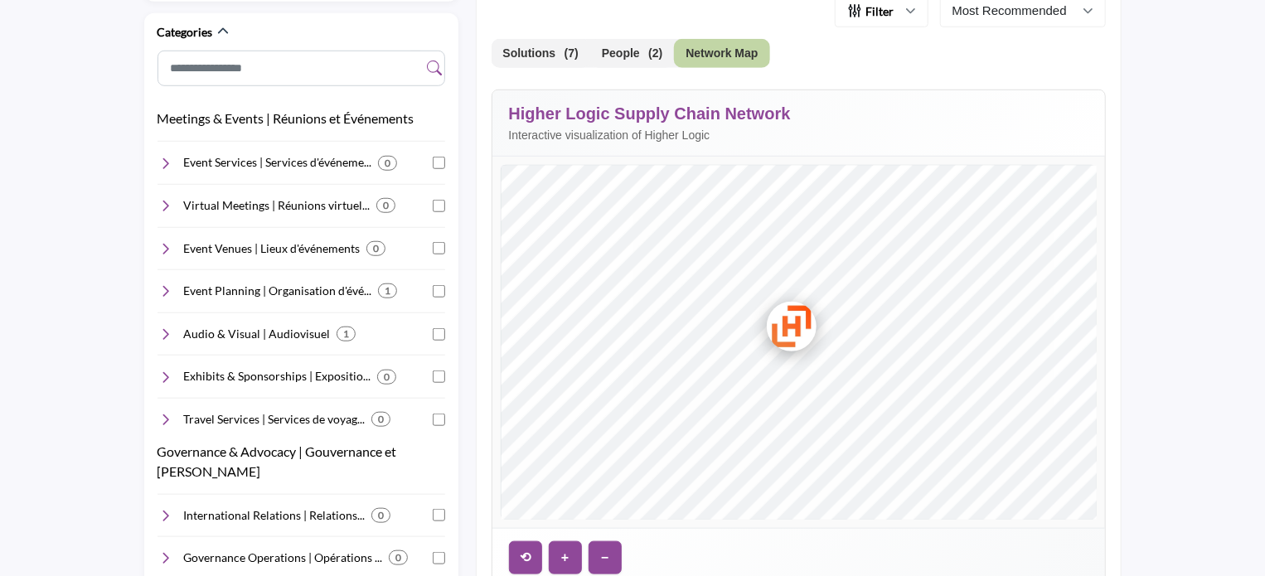
scroll to position [716, 0]
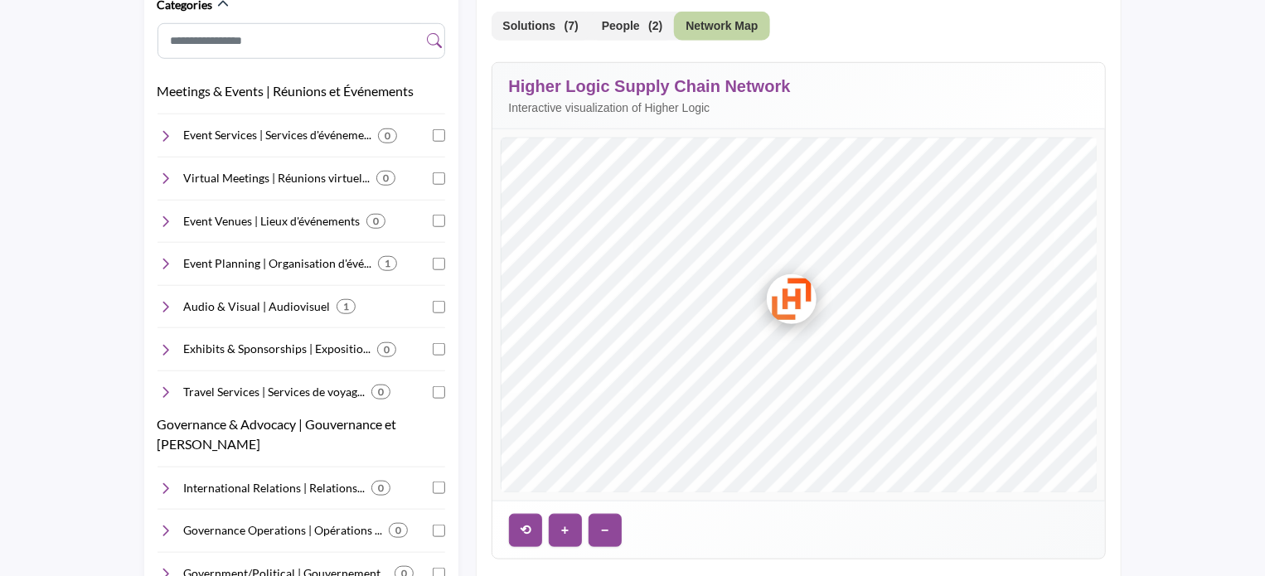
scroll to position [799, 0]
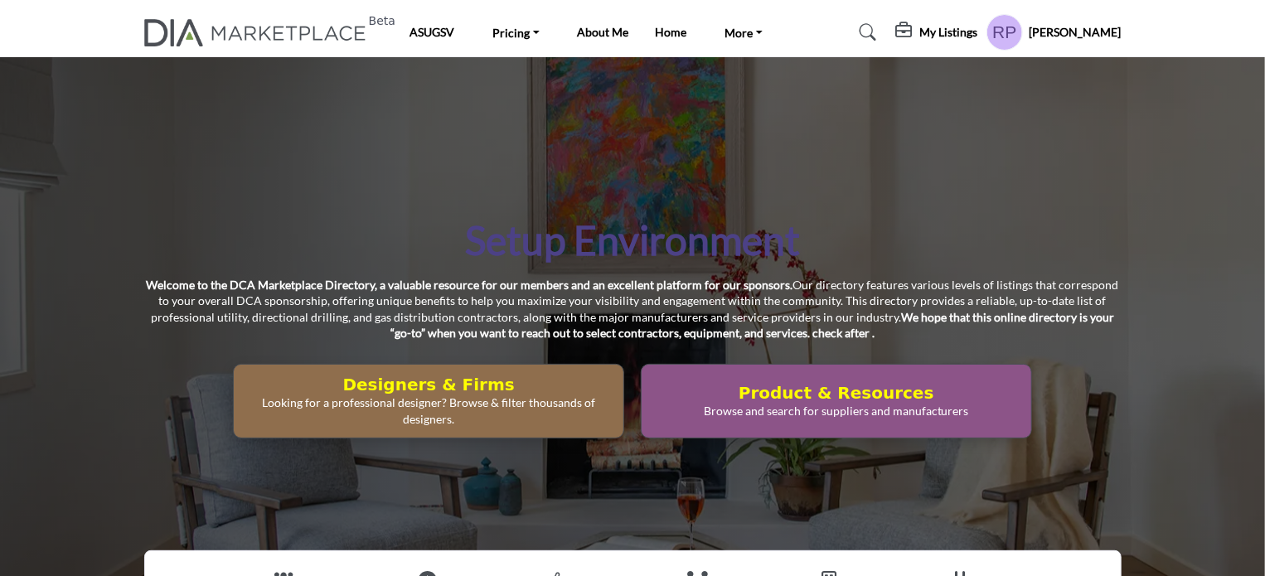
click at [962, 23] on div "My Listings" at bounding box center [937, 32] width 82 height 20
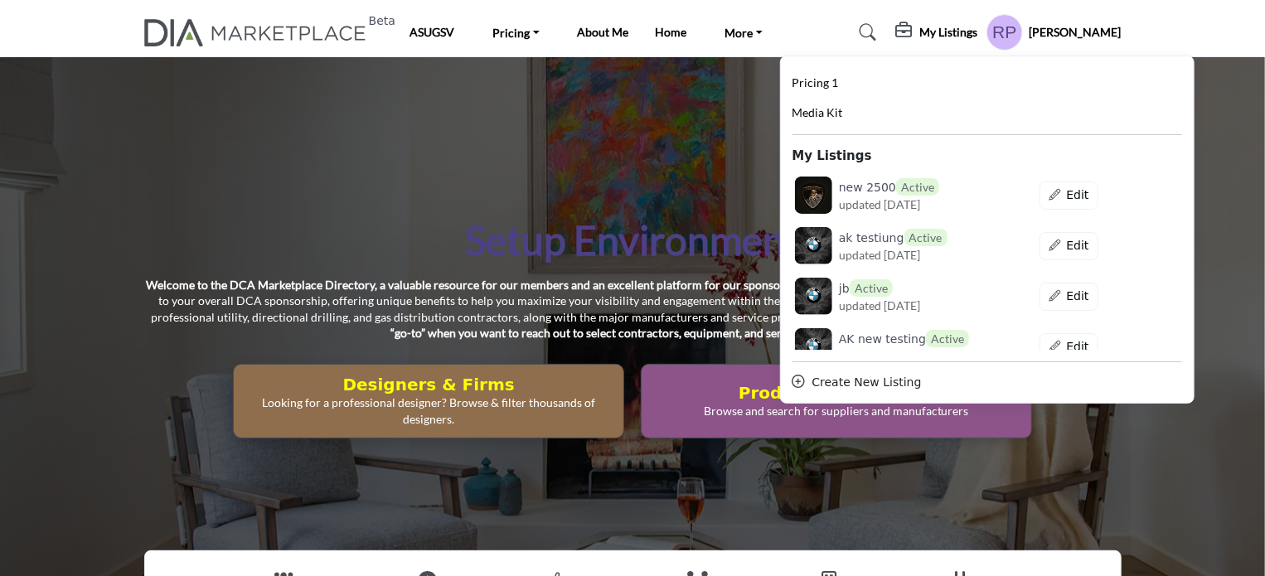
click at [1091, 27] on h5 "[PERSON_NAME]" at bounding box center [1076, 32] width 92 height 17
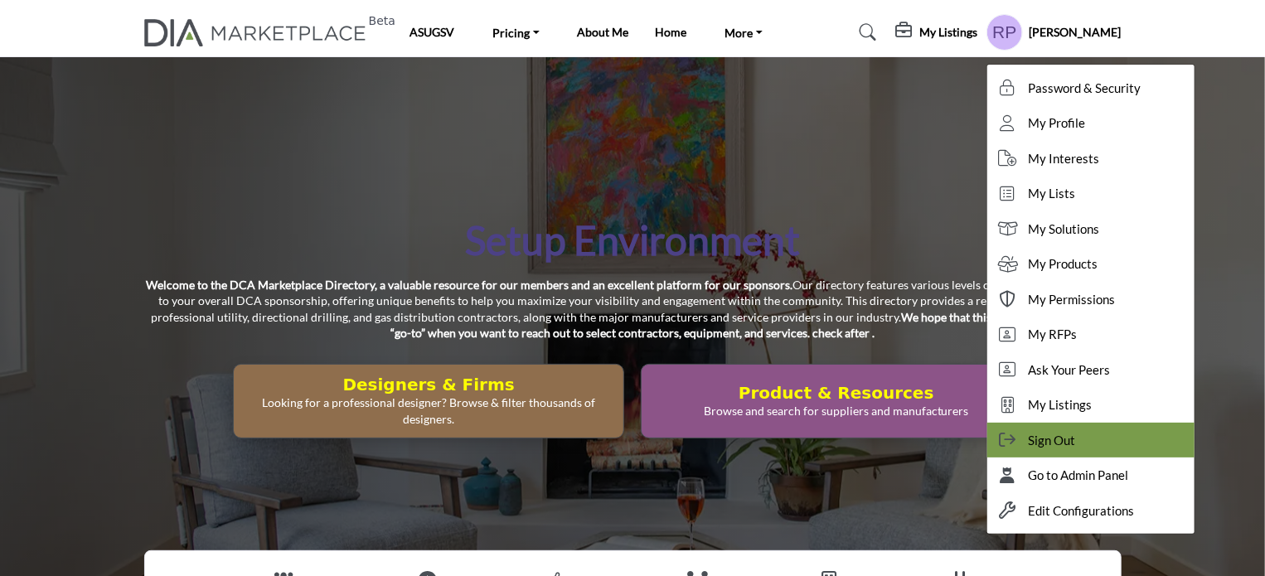
click at [1073, 449] on div "Sign Out" at bounding box center [1090, 441] width 207 height 36
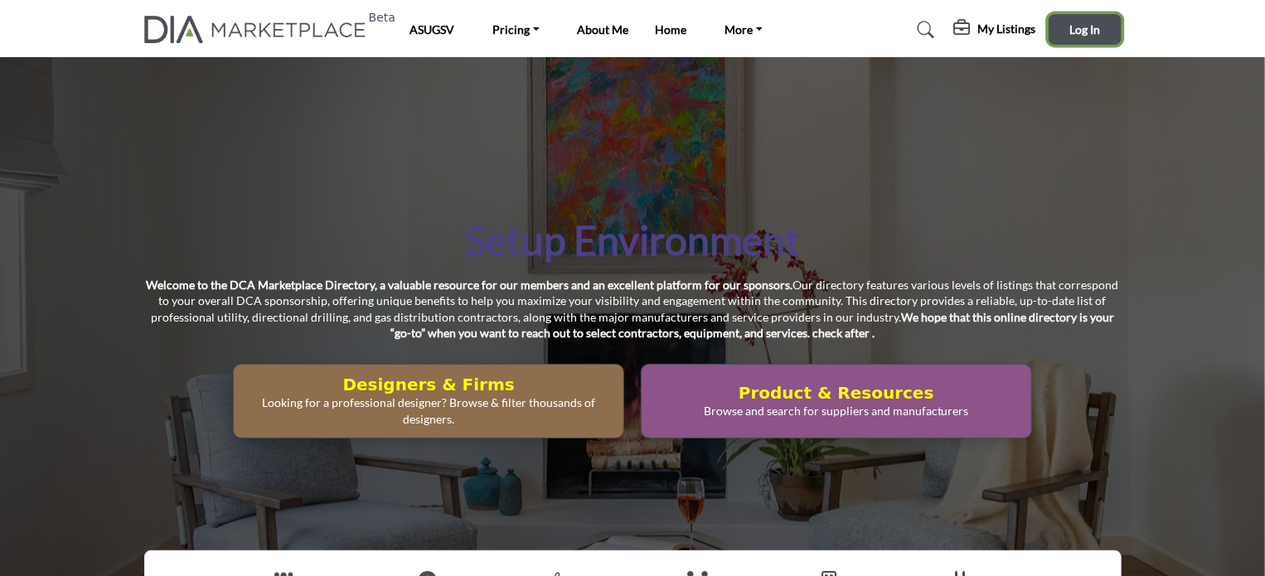
click at [1097, 38] on button "Log In" at bounding box center [1085, 29] width 73 height 31
click at [977, 29] on h5 "My Listings" at bounding box center [981, 32] width 58 height 15
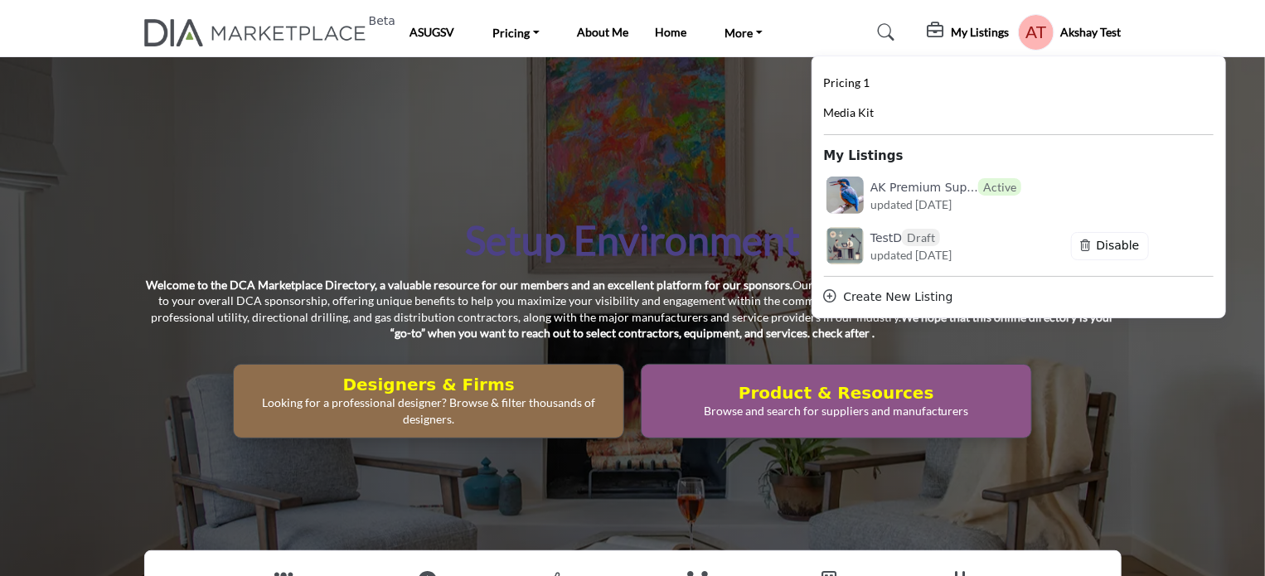
click at [478, 211] on div "Setup Environment Welcome to the DCA Marketplace Directory, a valuable resource…" at bounding box center [632, 326] width 1265 height 539
